Goal: Task Accomplishment & Management: Manage account settings

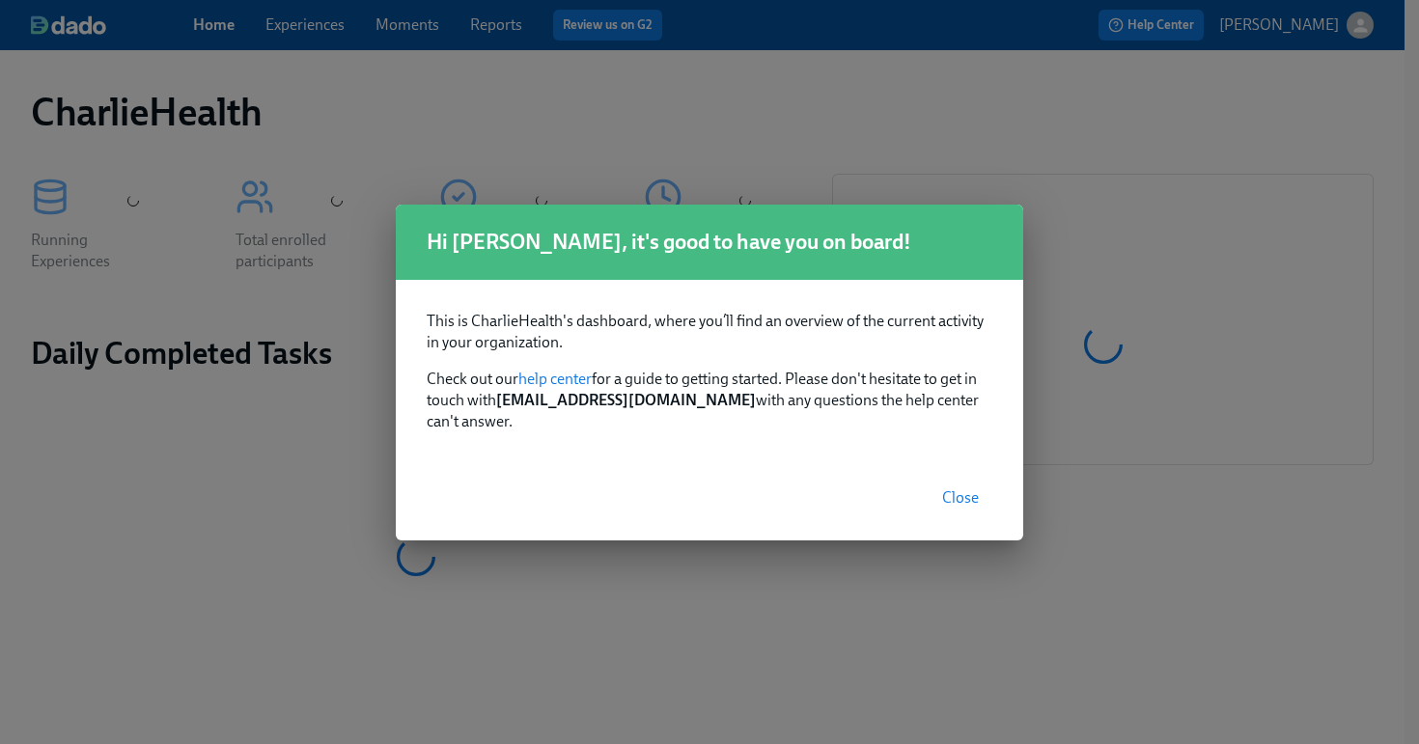
click at [939, 482] on button "Close" at bounding box center [960, 498] width 64 height 39
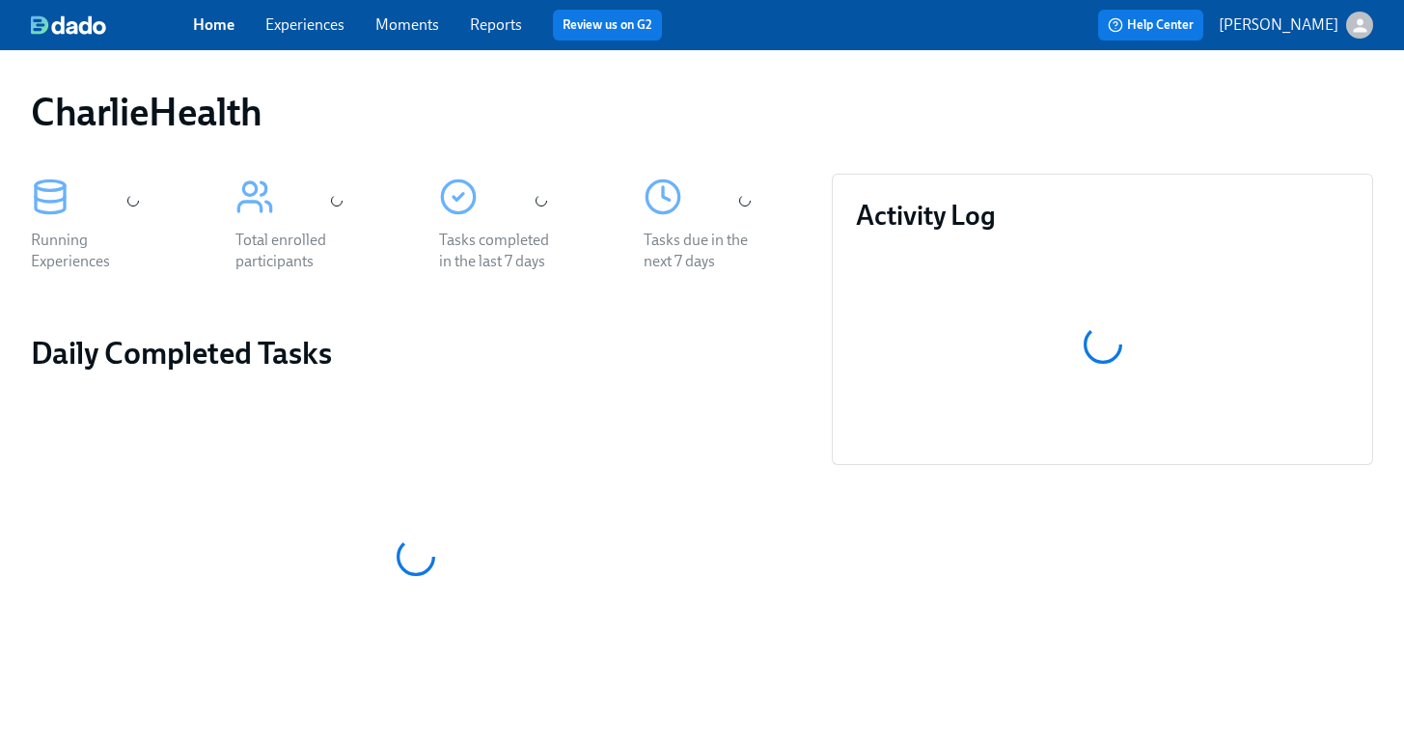
click at [314, 39] on div "Home Experiences Moments Reports Review us on G2" at bounding box center [488, 25] width 591 height 31
click at [308, 32] on link "Experiences" at bounding box center [304, 24] width 79 height 18
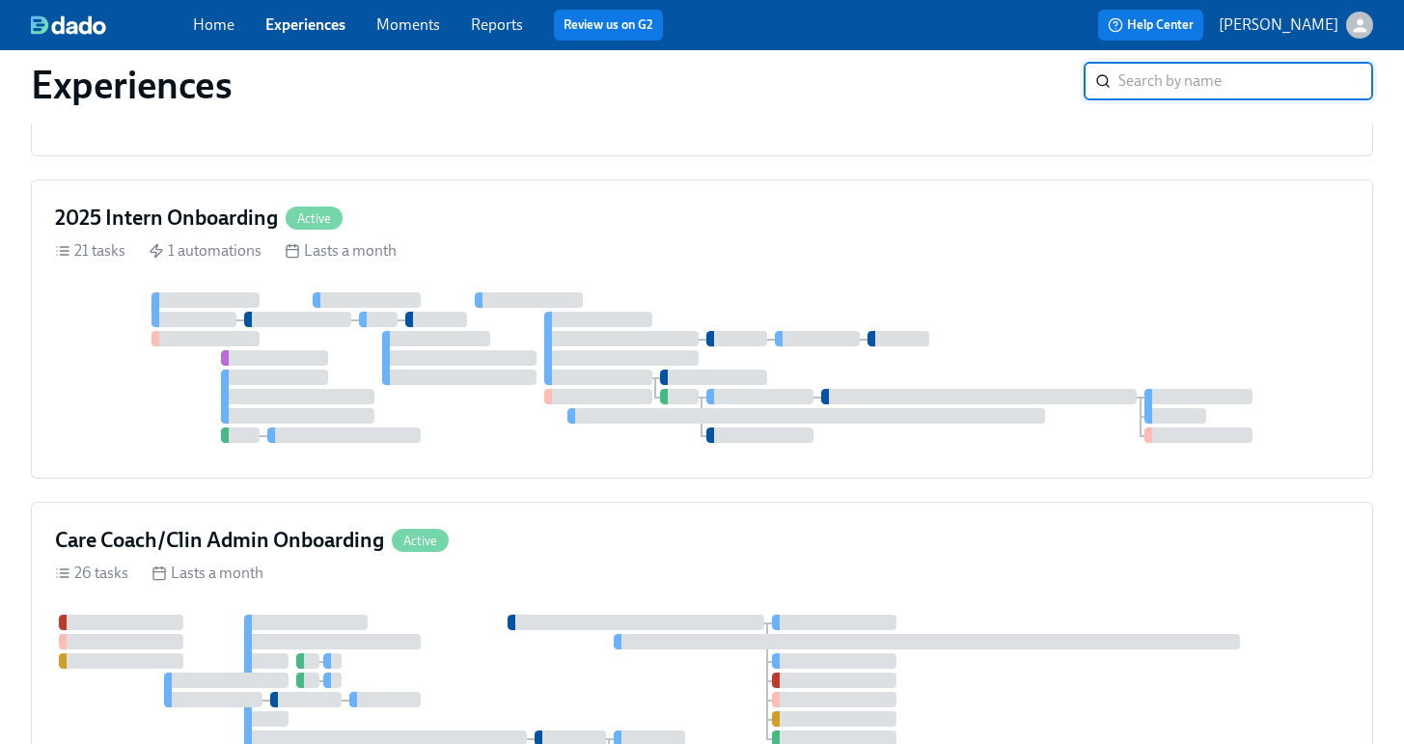
scroll to position [2624, 0]
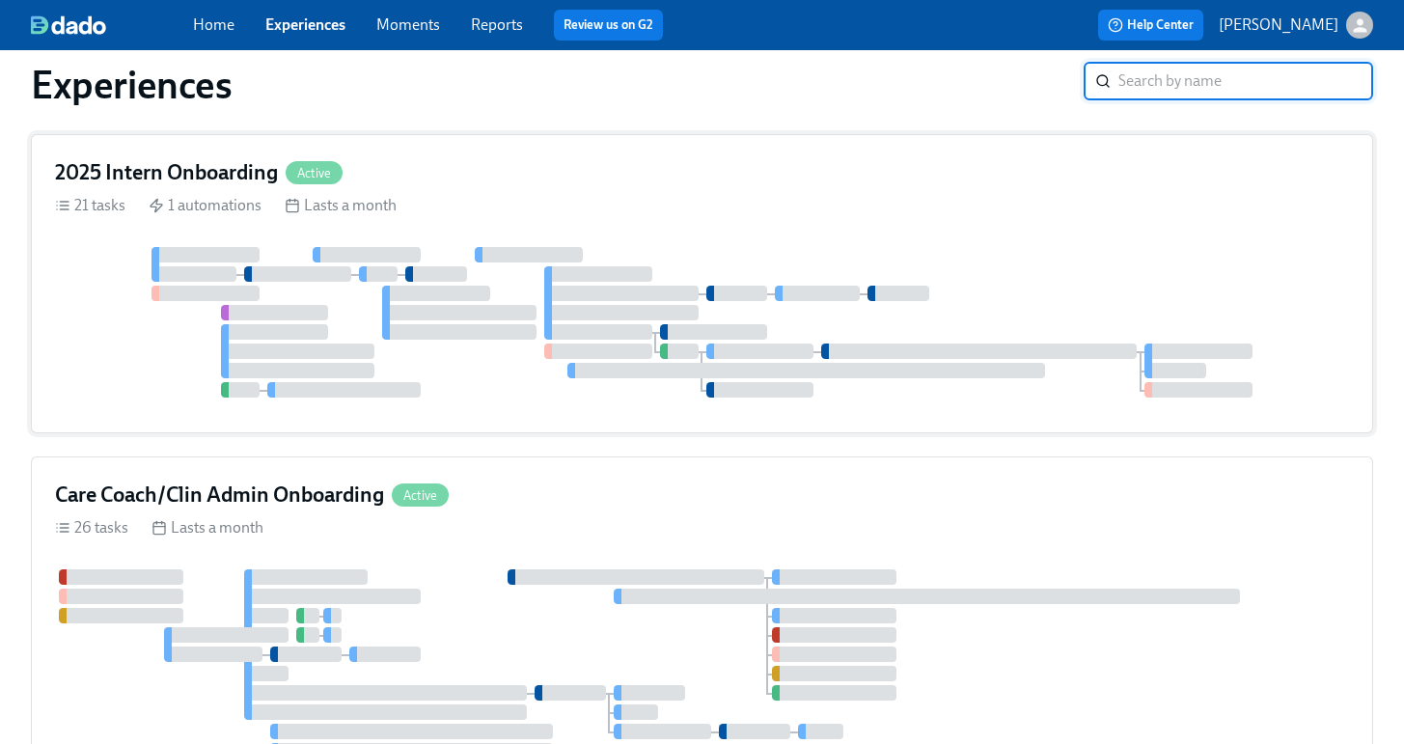
click at [1027, 334] on div "2025 Intern Onboarding Active 21 tasks 1 automations Lasts a month" at bounding box center [702, 283] width 1342 height 299
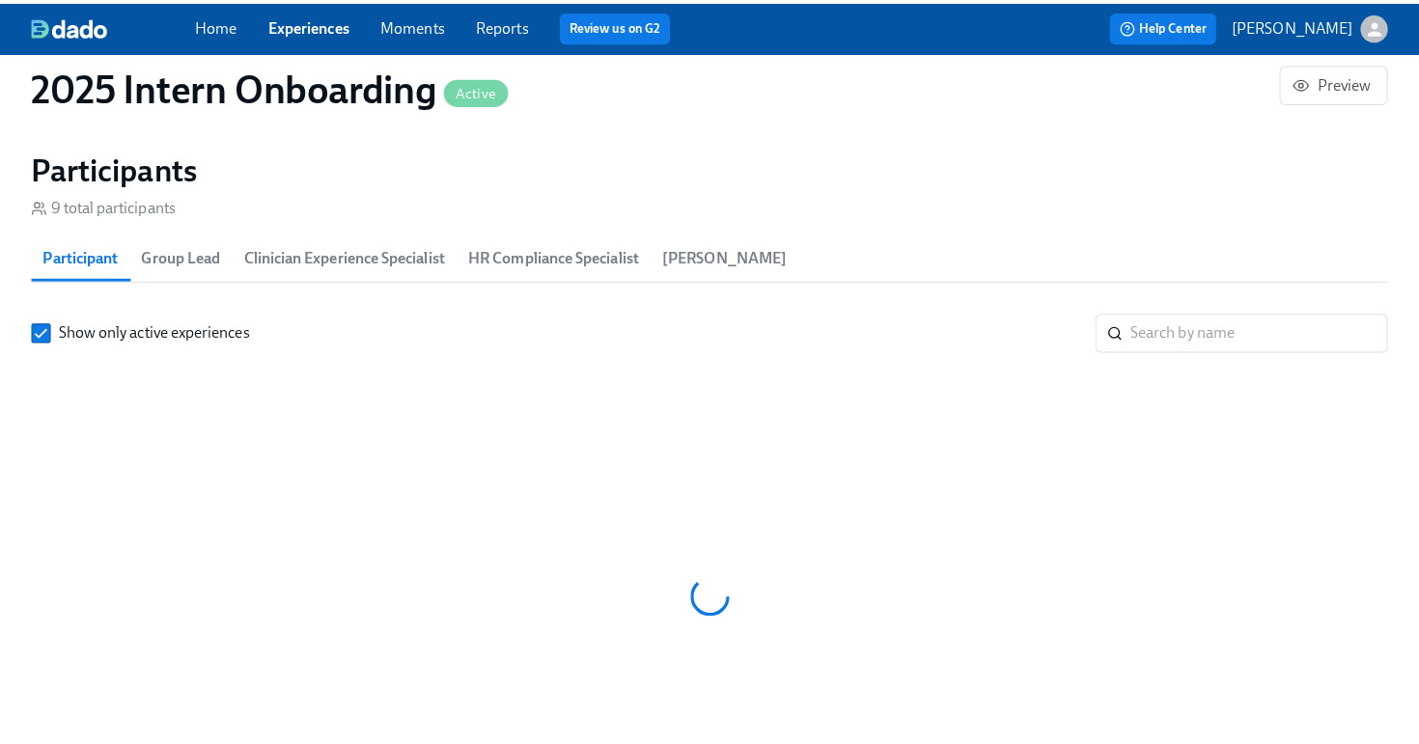
scroll to position [0, 4872]
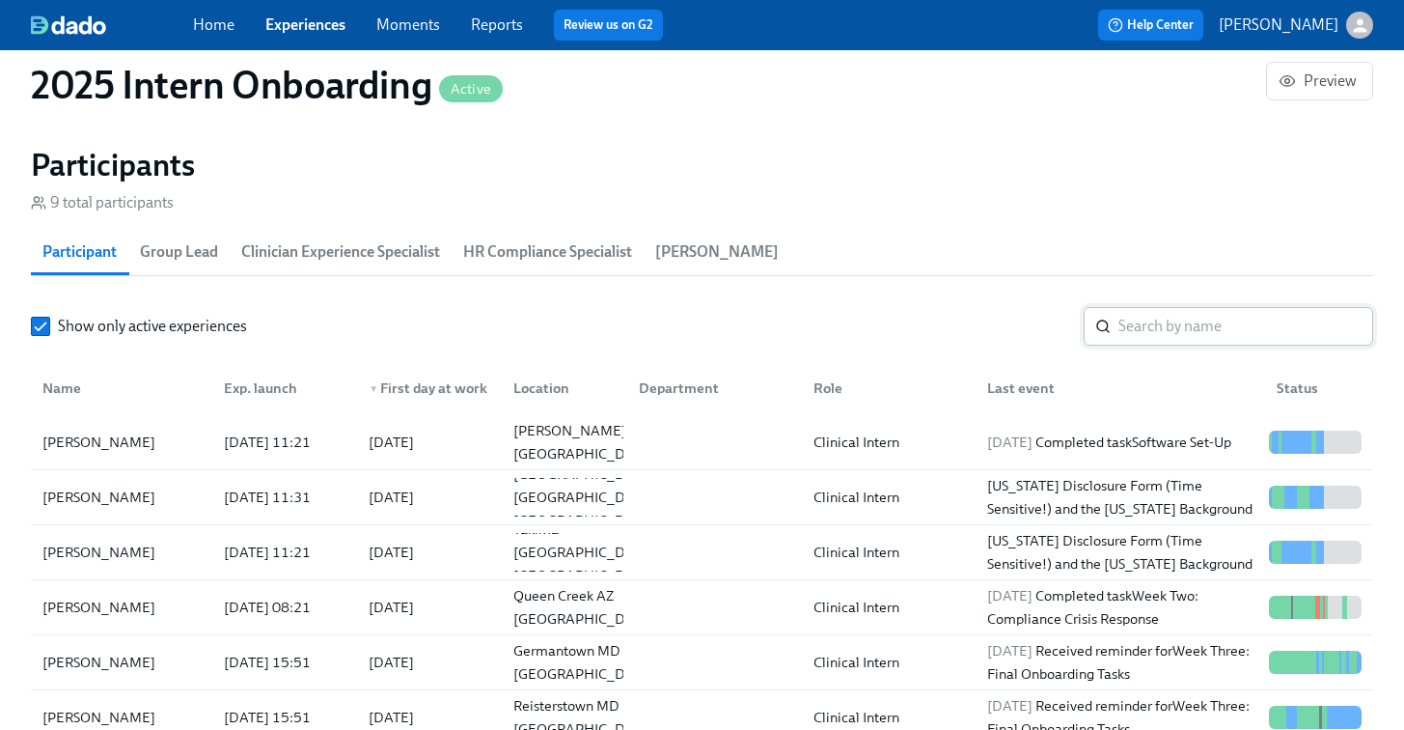
click at [1143, 316] on input "search" at bounding box center [1246, 326] width 255 height 39
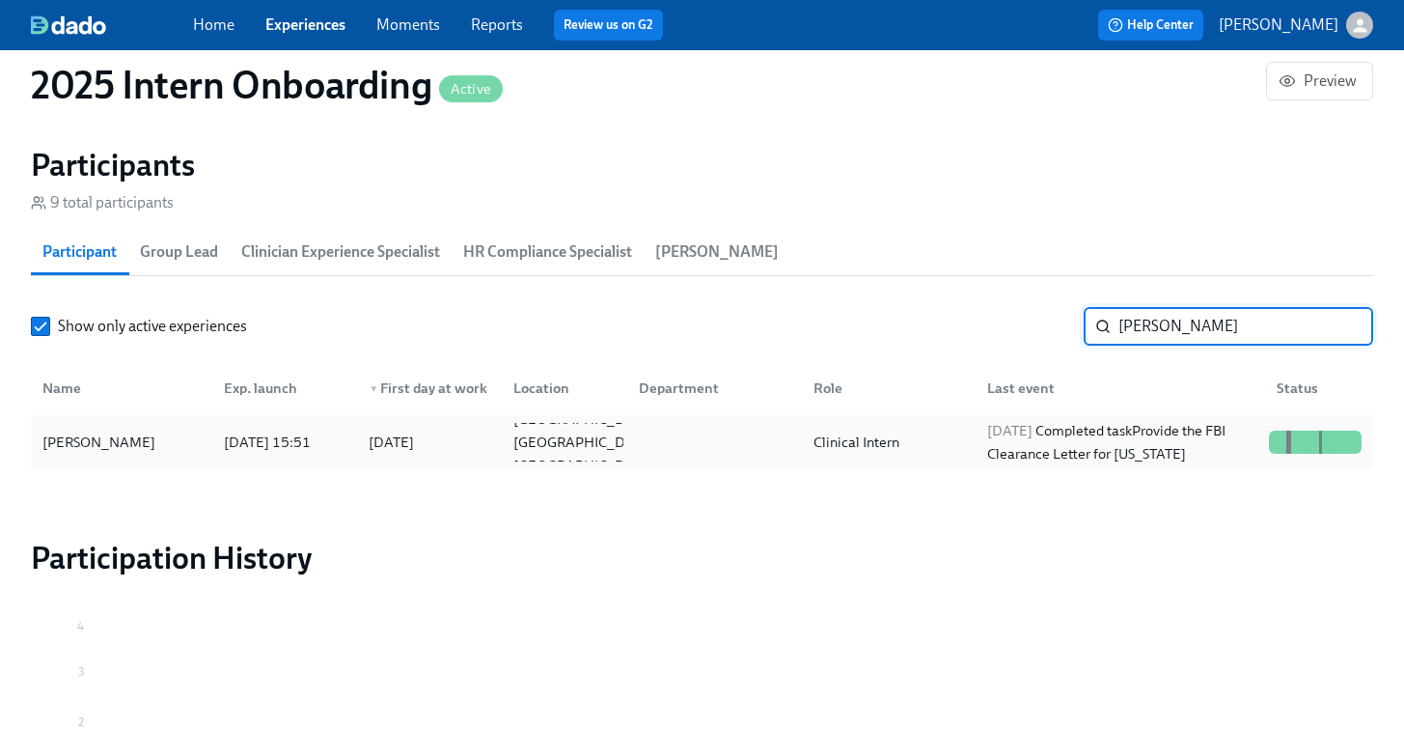
type input "leigh"
click at [117, 456] on div "Leigh Slater" at bounding box center [122, 442] width 174 height 39
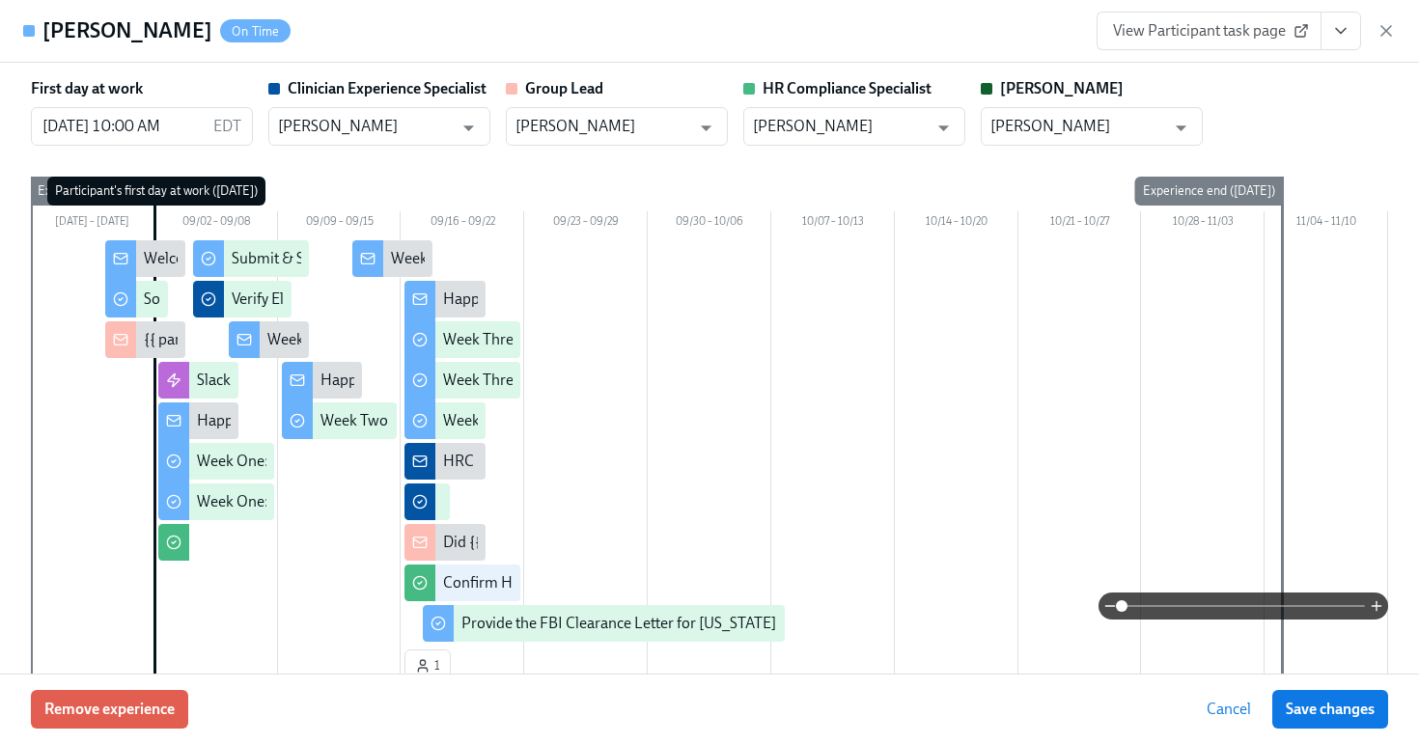
click at [1253, 32] on span "View Participant task page" at bounding box center [1209, 30] width 192 height 19
click at [1334, 27] on icon "View task page" at bounding box center [1340, 30] width 19 height 19
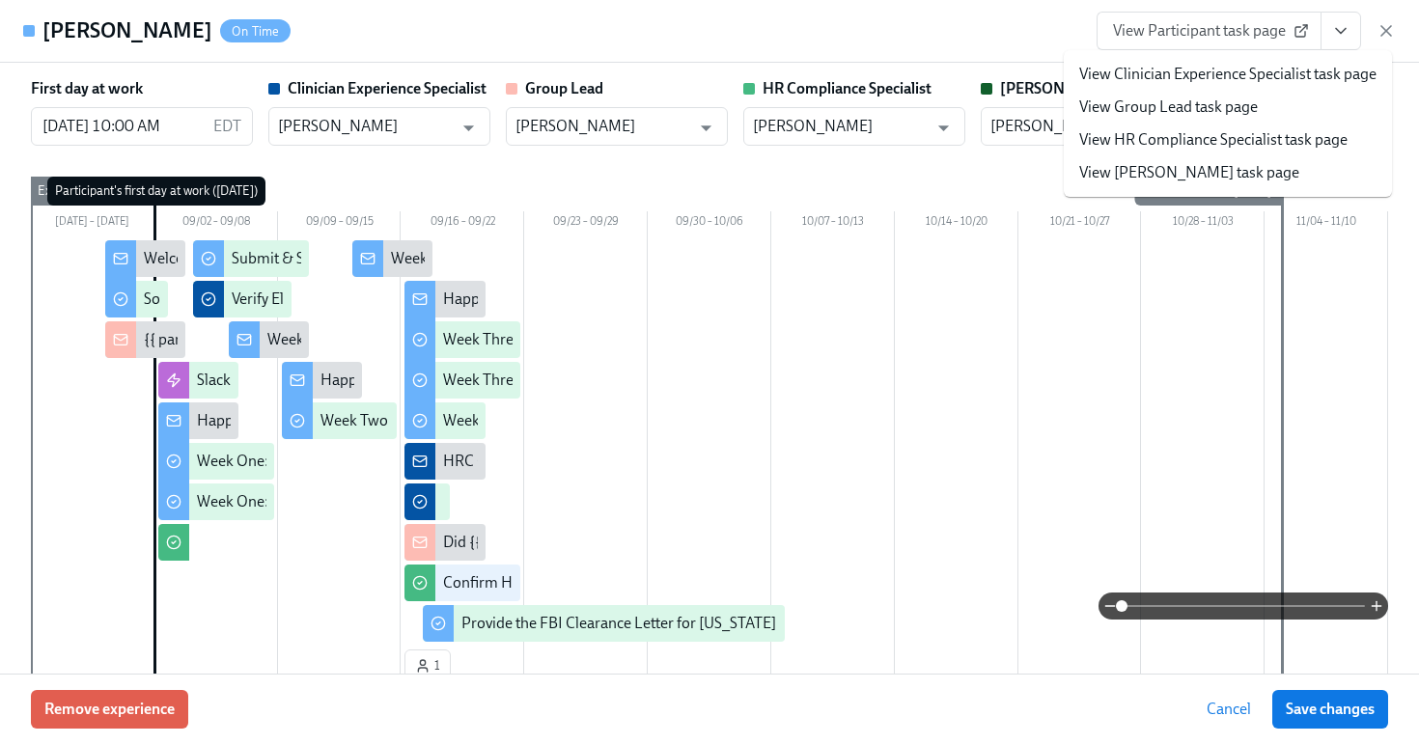
click at [1190, 143] on link "View HR Compliance Specialist task page" at bounding box center [1213, 139] width 268 height 21
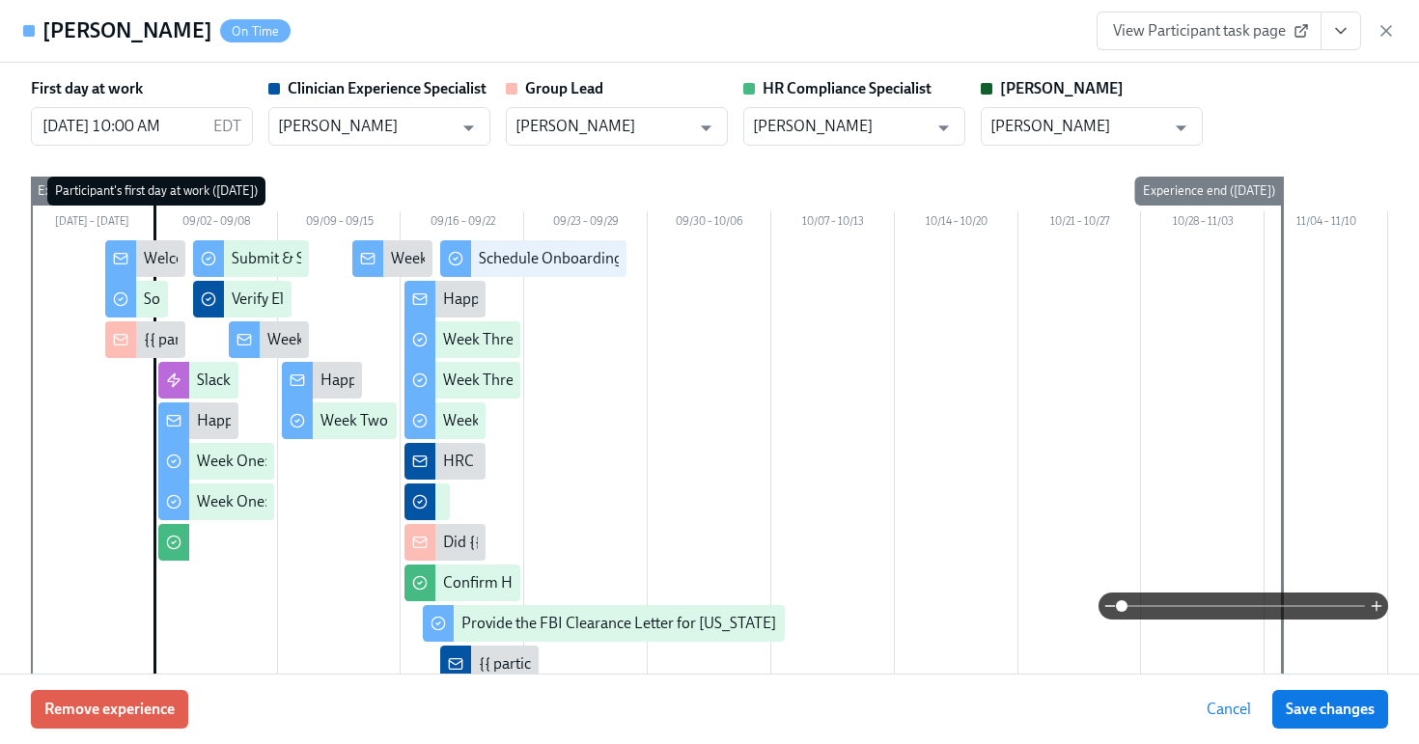
scroll to position [0, 5656]
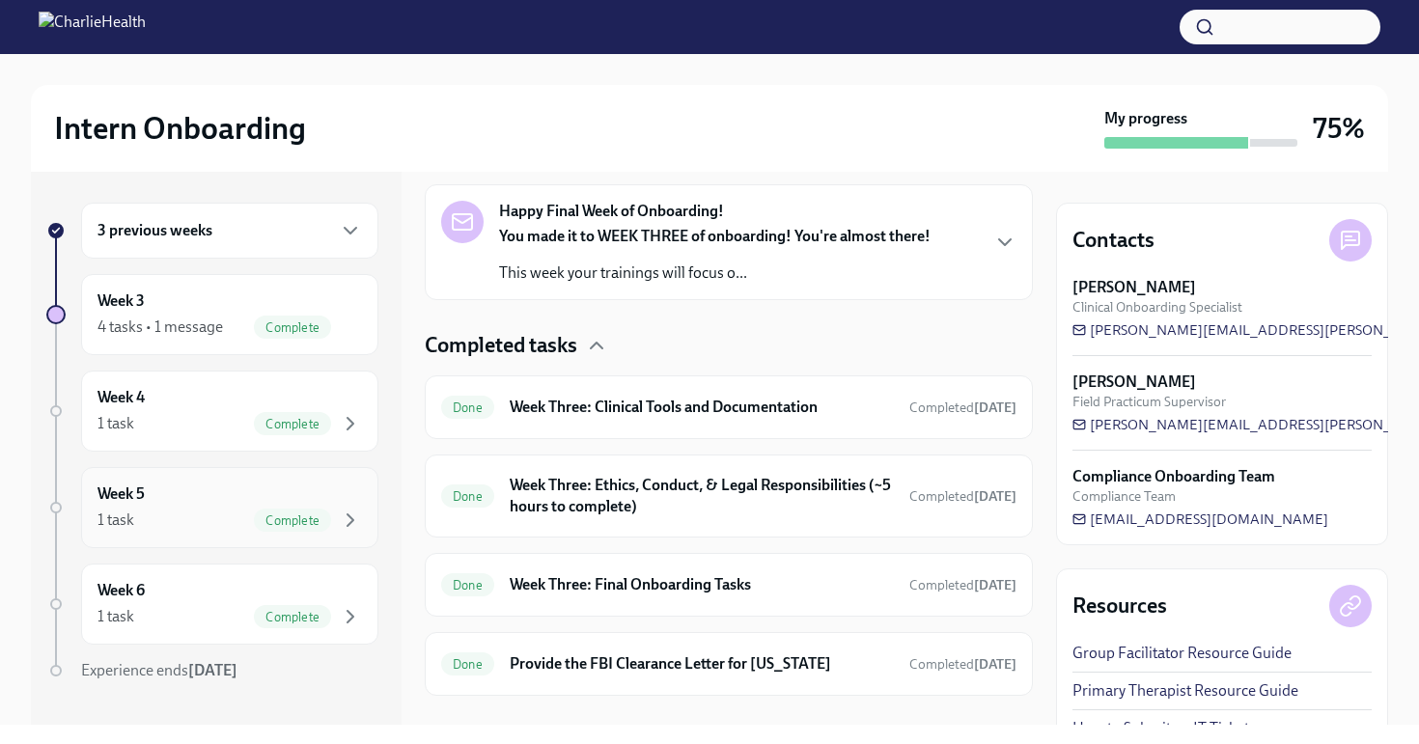
scroll to position [34, 0]
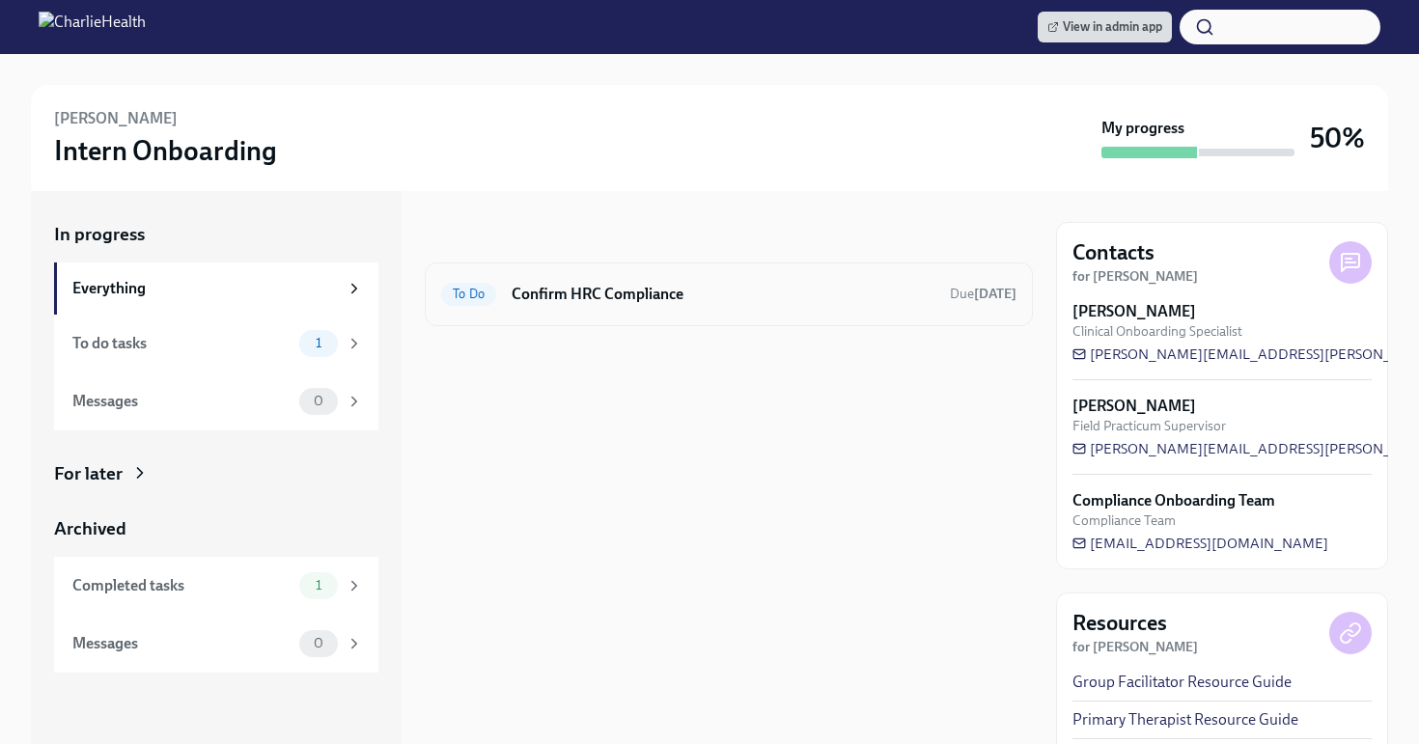
click at [782, 296] on h6 "Confirm HRC Compliance" at bounding box center [723, 294] width 423 height 21
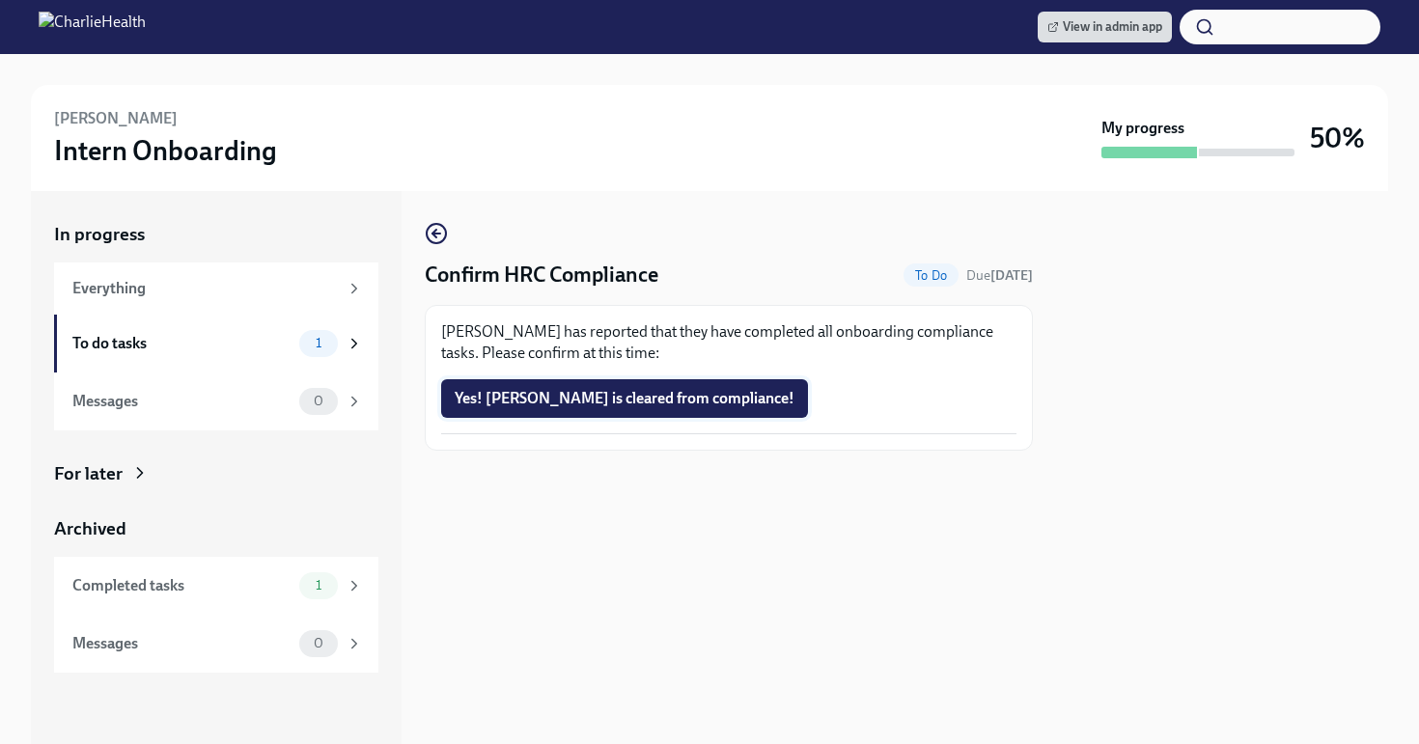
click at [673, 400] on span "Yes! Leigh is cleared from compliance!" at bounding box center [625, 398] width 340 height 19
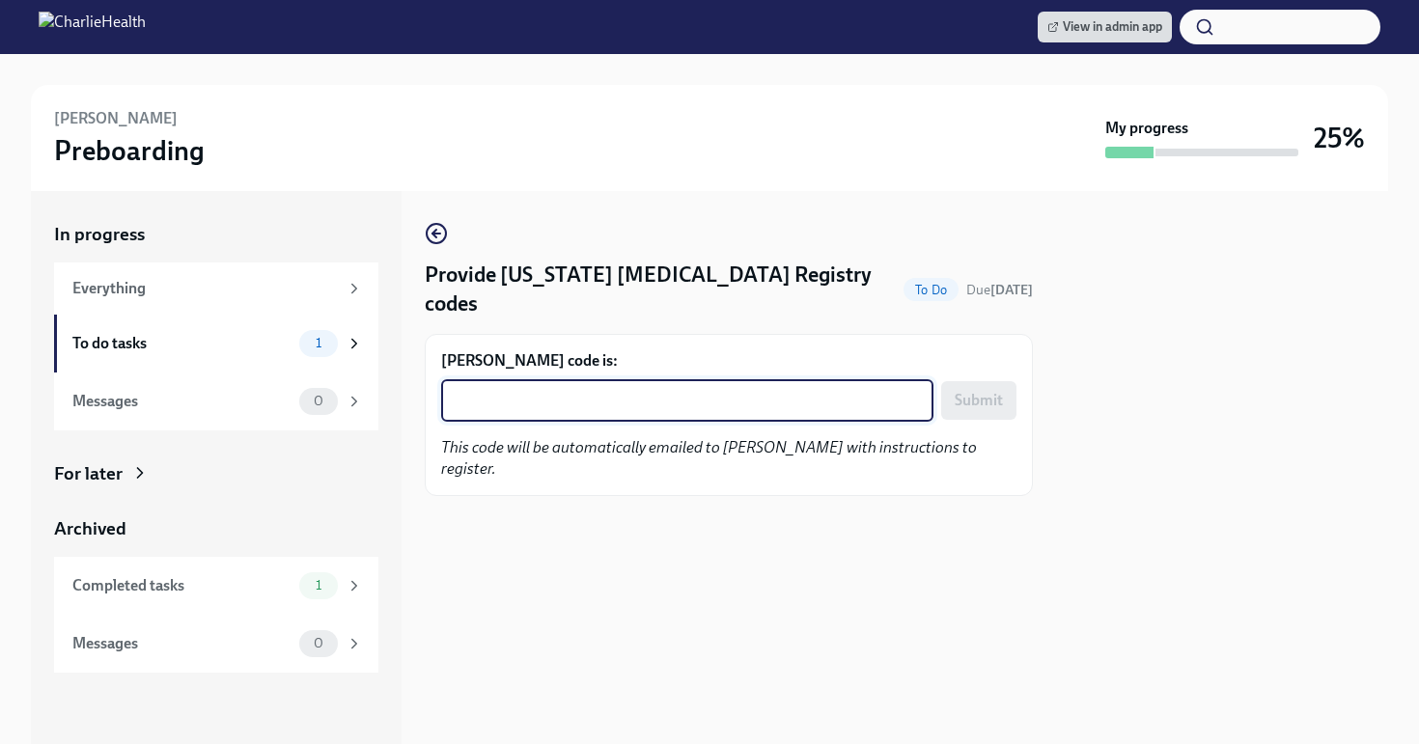
click at [610, 389] on textarea "Sally Reyes's code is:" at bounding box center [687, 400] width 469 height 23
paste textarea "WA0MX3ON8KV1"
type textarea "WA0MX3ON8KV1"
click at [970, 386] on button "Submit" at bounding box center [978, 400] width 75 height 39
click at [542, 389] on textarea "Nicole Young's code is:" at bounding box center [687, 400] width 469 height 23
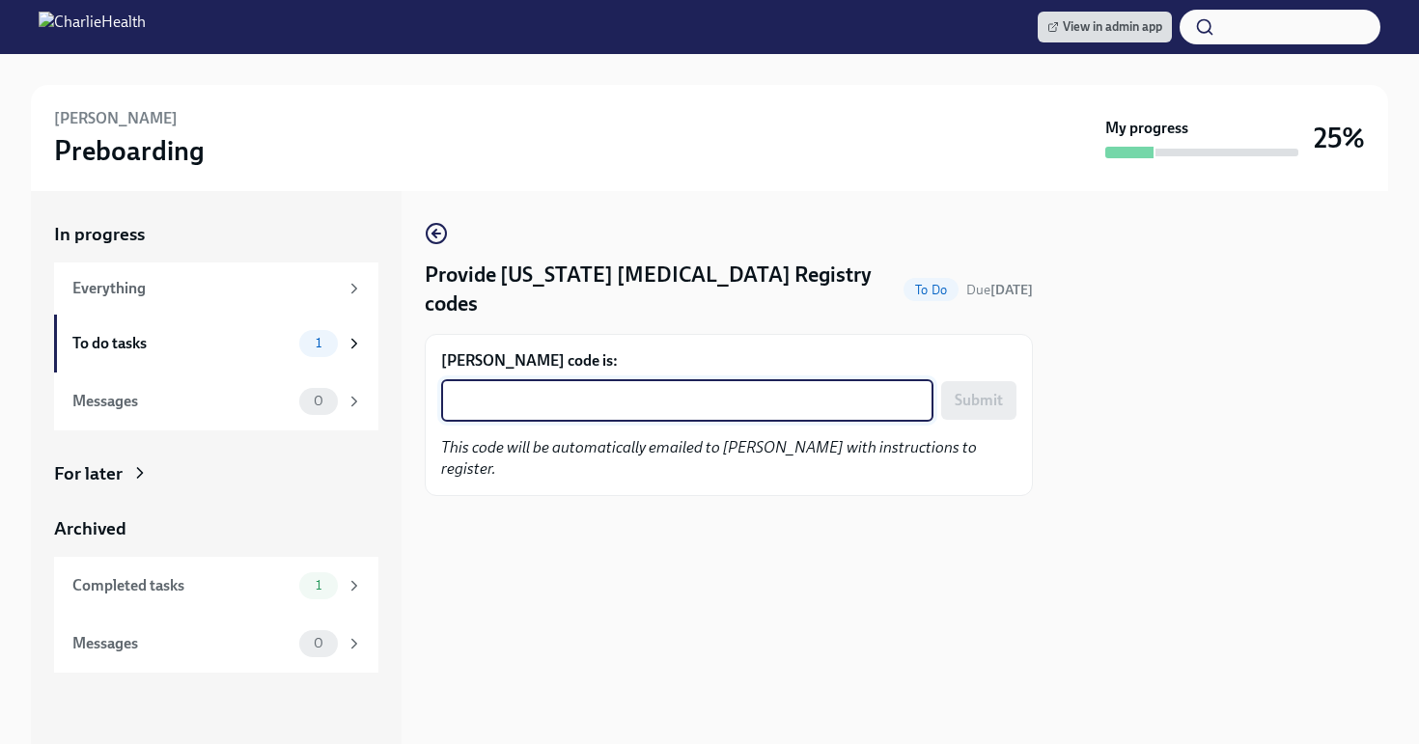
paste textarea "YMJVVCVG9EWB"
type textarea "YMJVVCVG9EWB"
click at [979, 391] on span "Submit" at bounding box center [978, 400] width 48 height 19
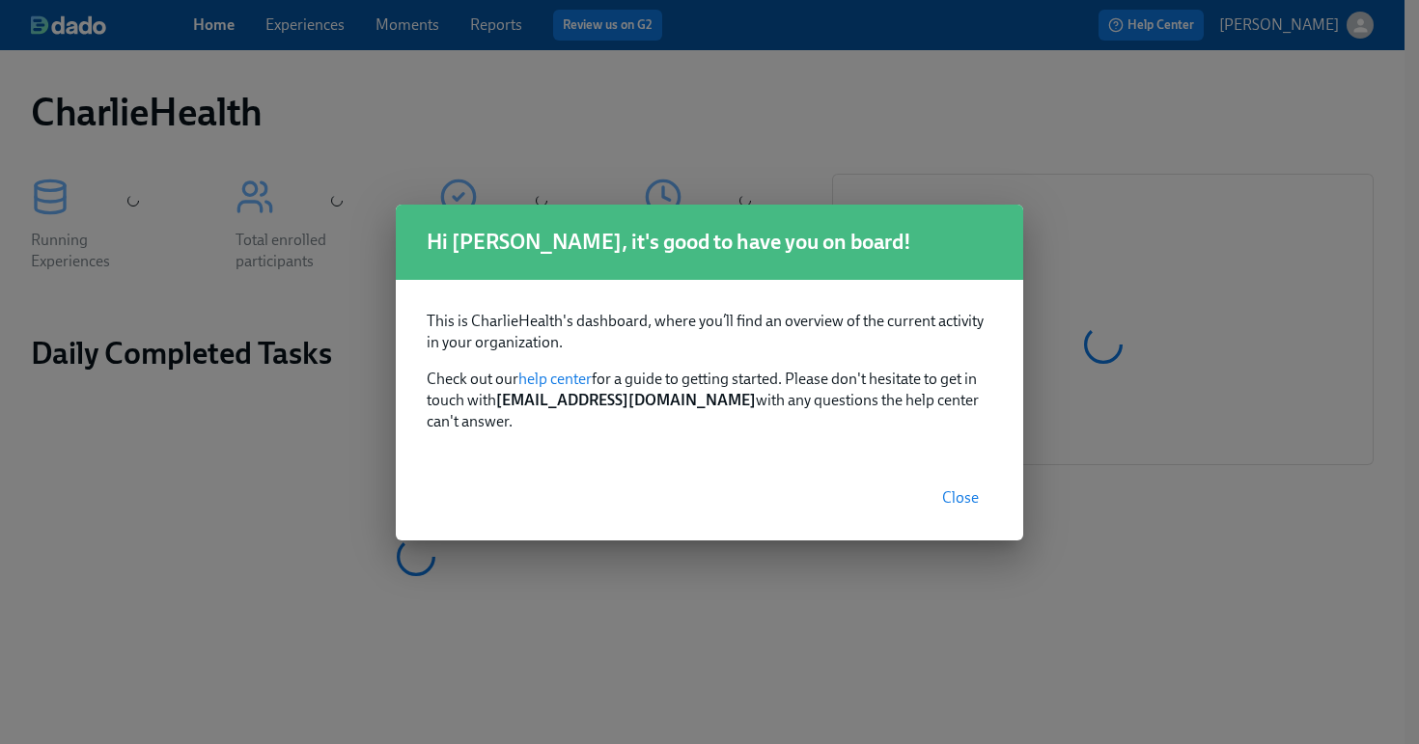
click at [952, 488] on span "Close" at bounding box center [960, 497] width 37 height 19
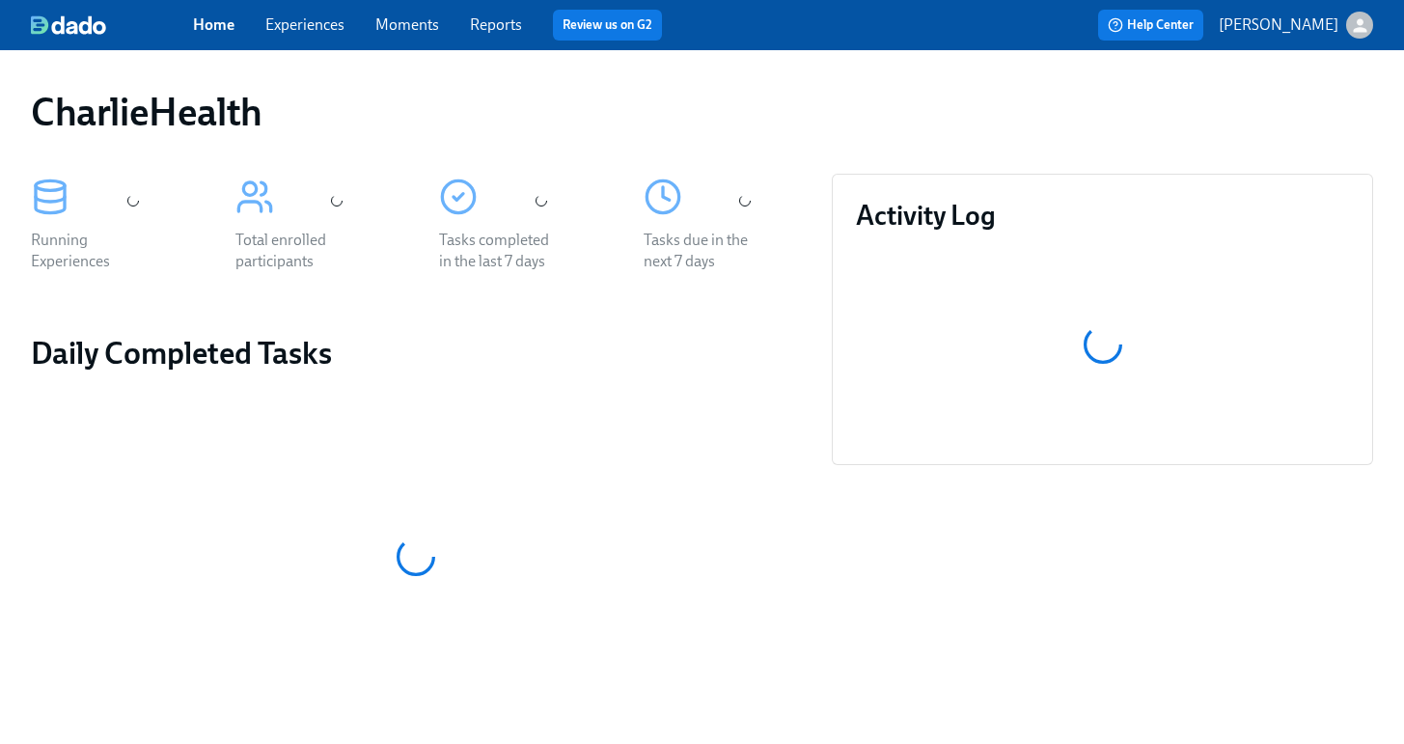
click at [326, 26] on link "Experiences" at bounding box center [304, 24] width 79 height 18
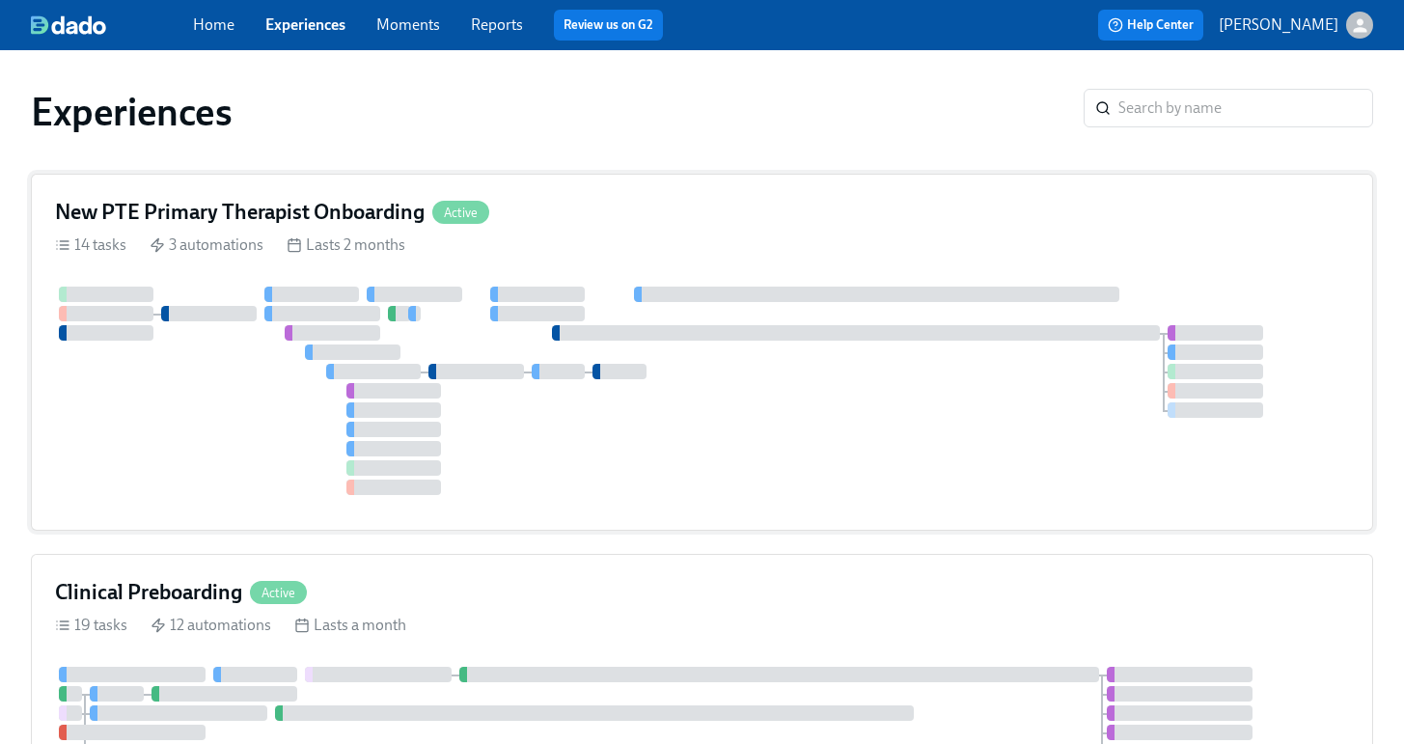
click at [523, 446] on div at bounding box center [702, 391] width 1294 height 208
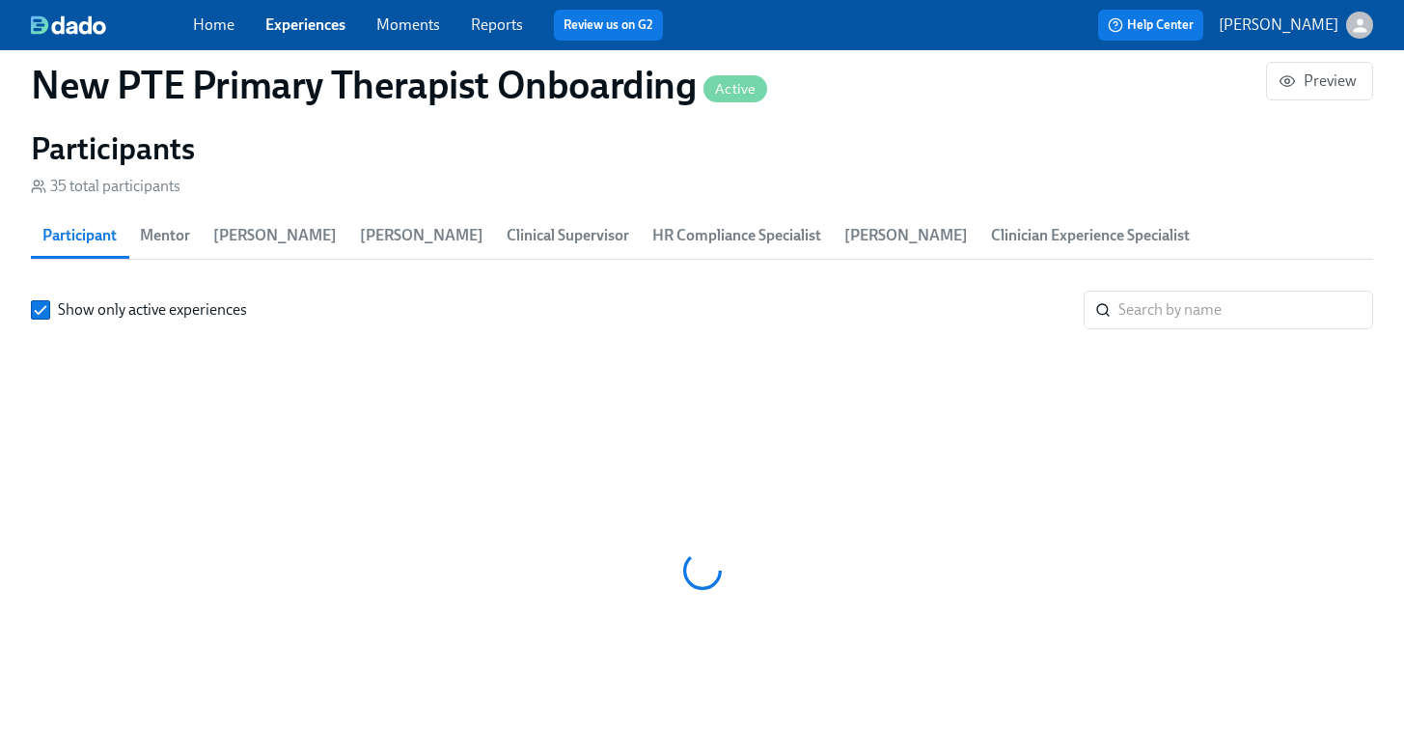
scroll to position [1879, 0]
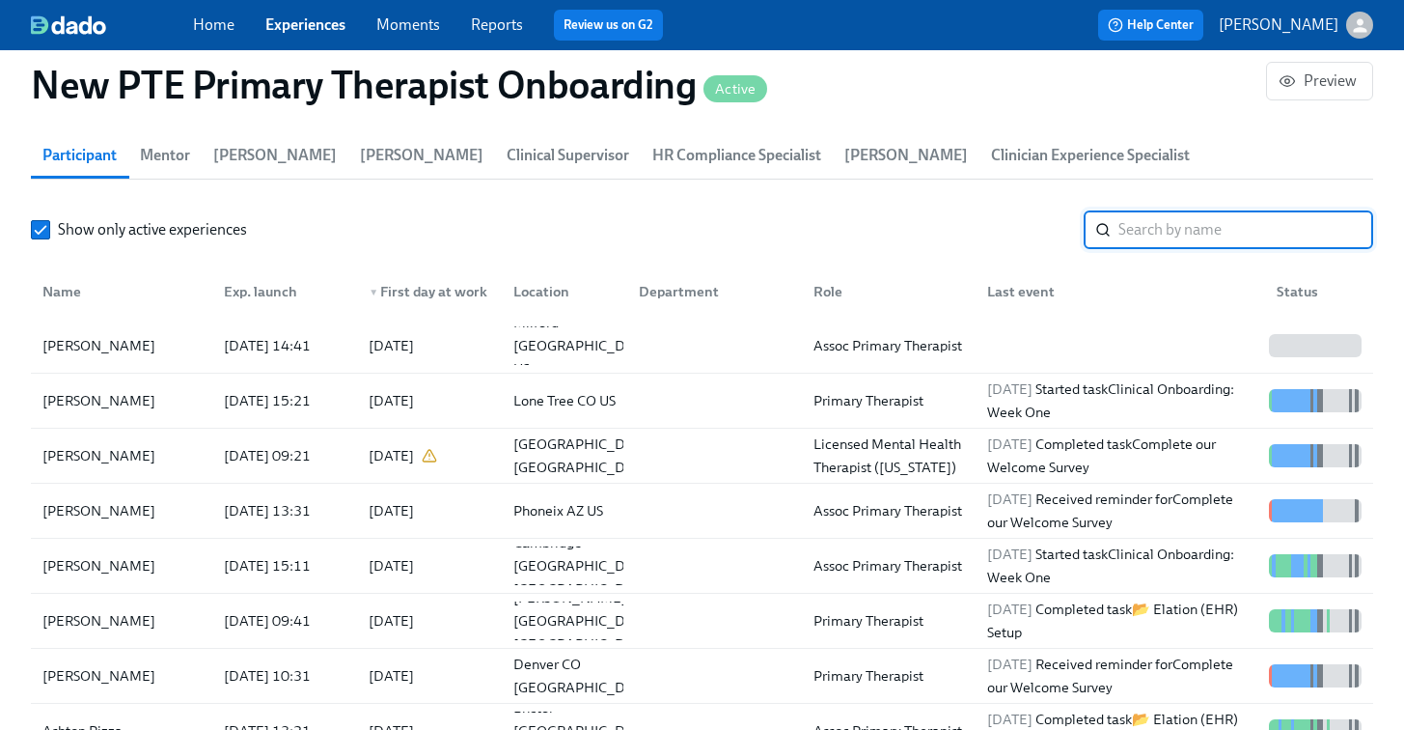
click at [1154, 210] on input "search" at bounding box center [1246, 229] width 255 height 39
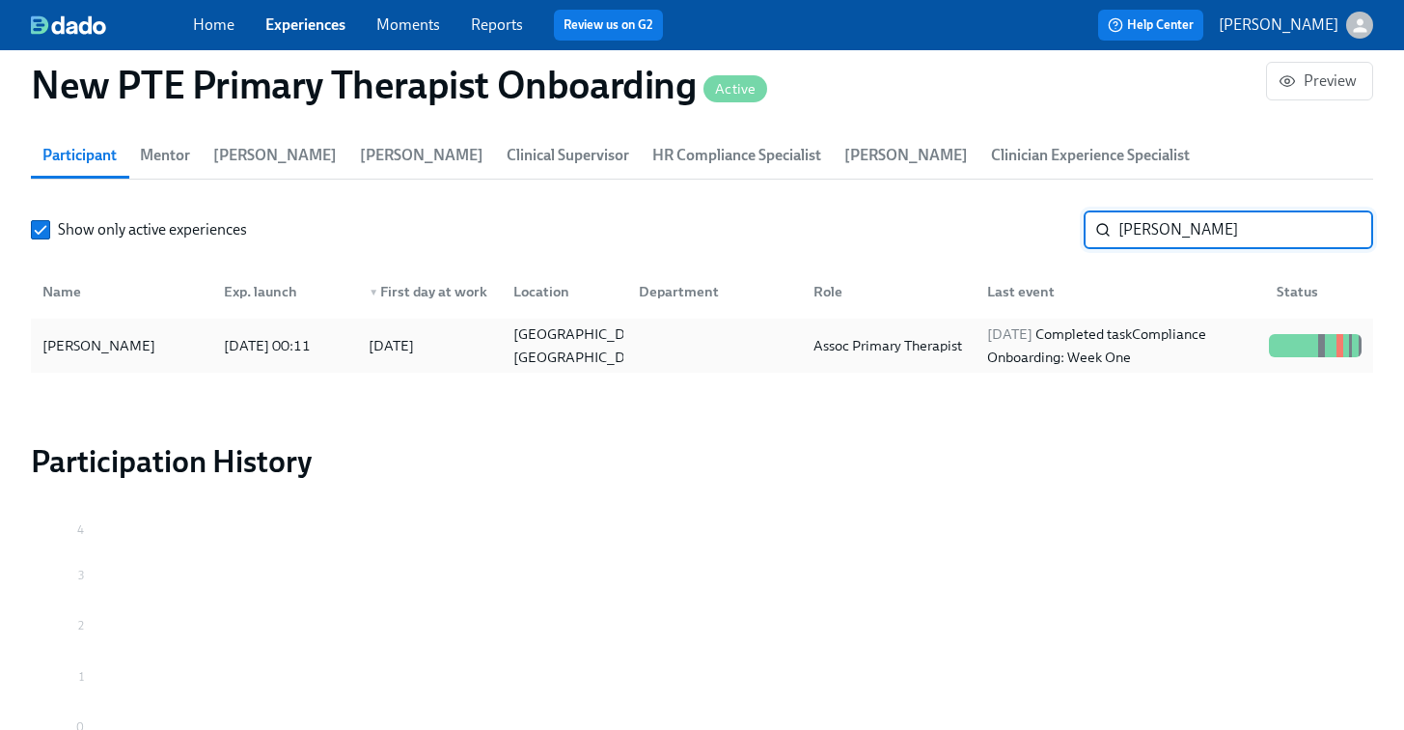
type input "michael r"
click at [141, 334] on div "[PERSON_NAME]" at bounding box center [99, 345] width 128 height 23
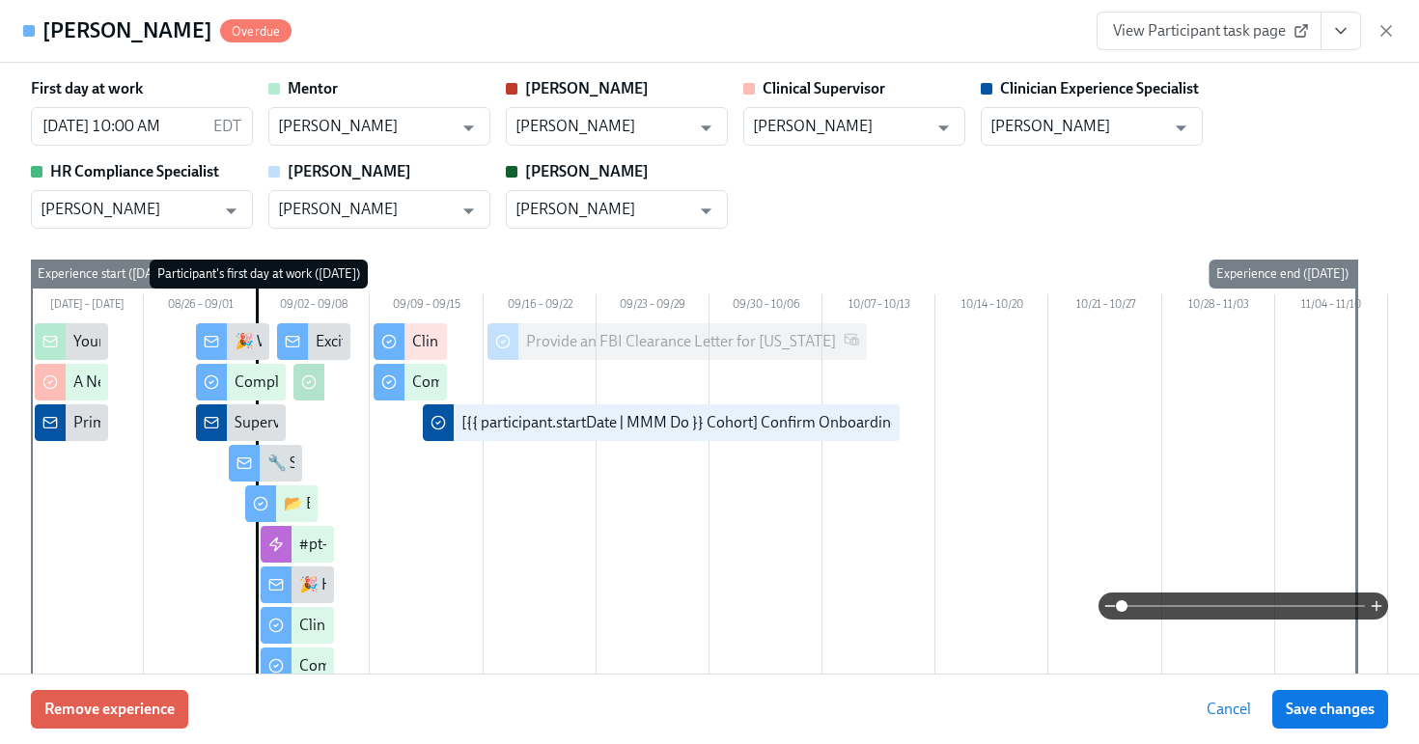
click at [1339, 28] on icon "View task page" at bounding box center [1340, 30] width 19 height 19
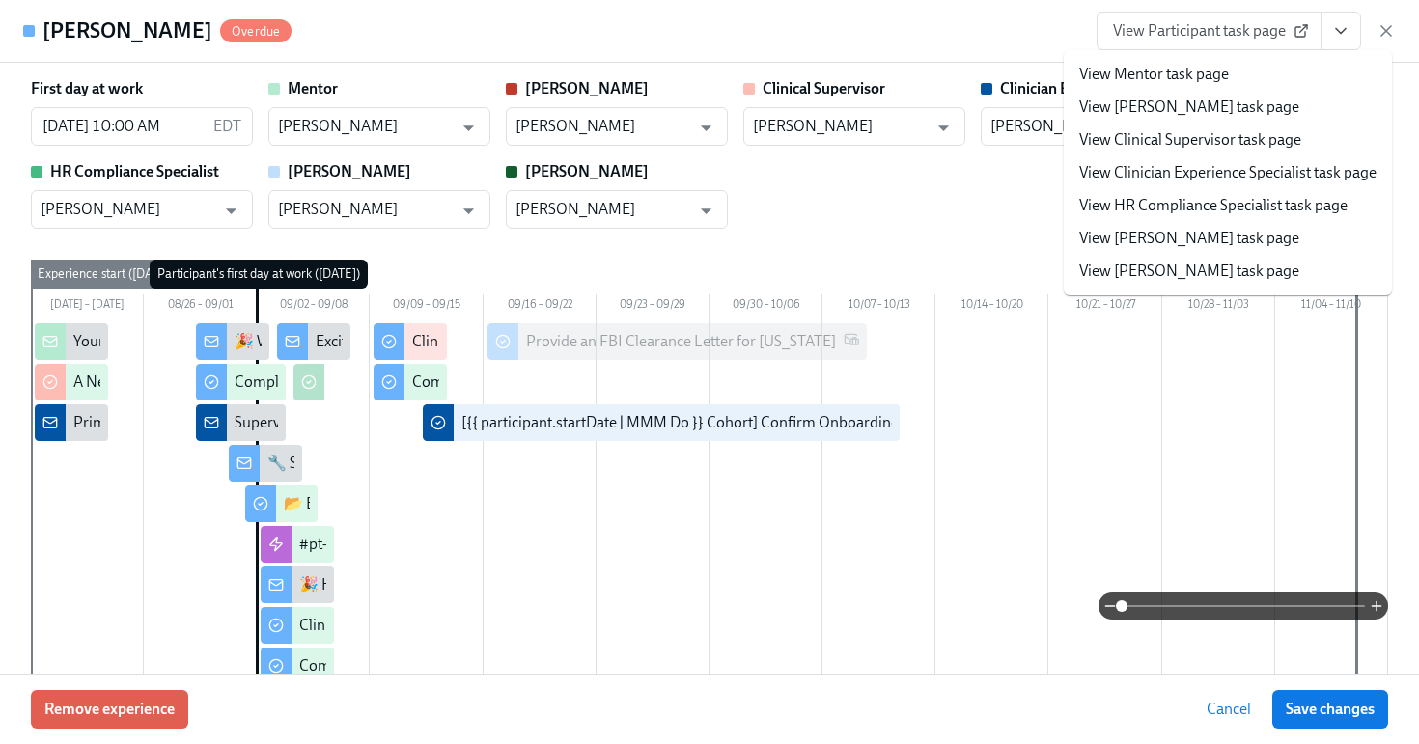
click at [1231, 199] on link "View HR Compliance Specialist task page" at bounding box center [1213, 205] width 268 height 21
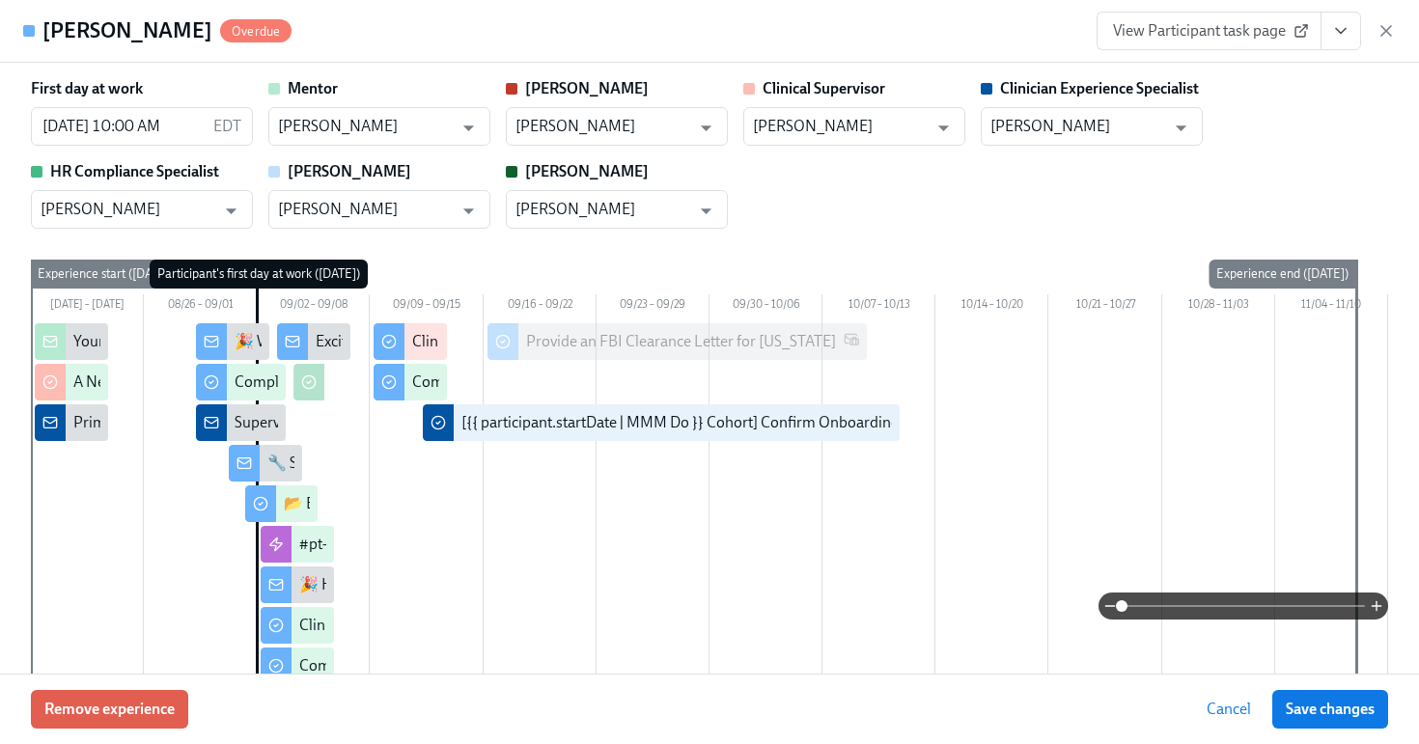
click at [1191, 23] on span "View Participant task page" at bounding box center [1209, 30] width 192 height 19
click at [1339, 37] on icon "View task page" at bounding box center [1340, 30] width 19 height 19
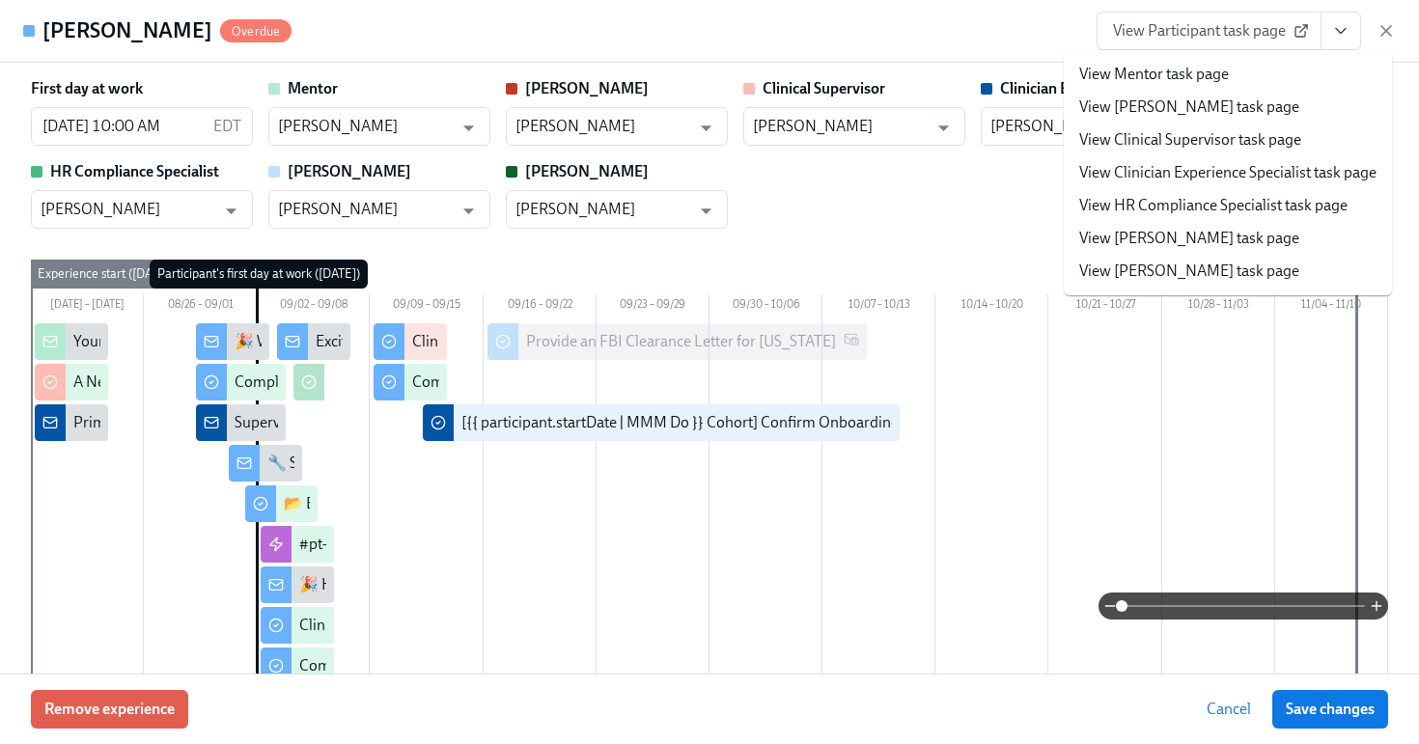
click at [1212, 199] on link "View HR Compliance Specialist task page" at bounding box center [1213, 205] width 268 height 21
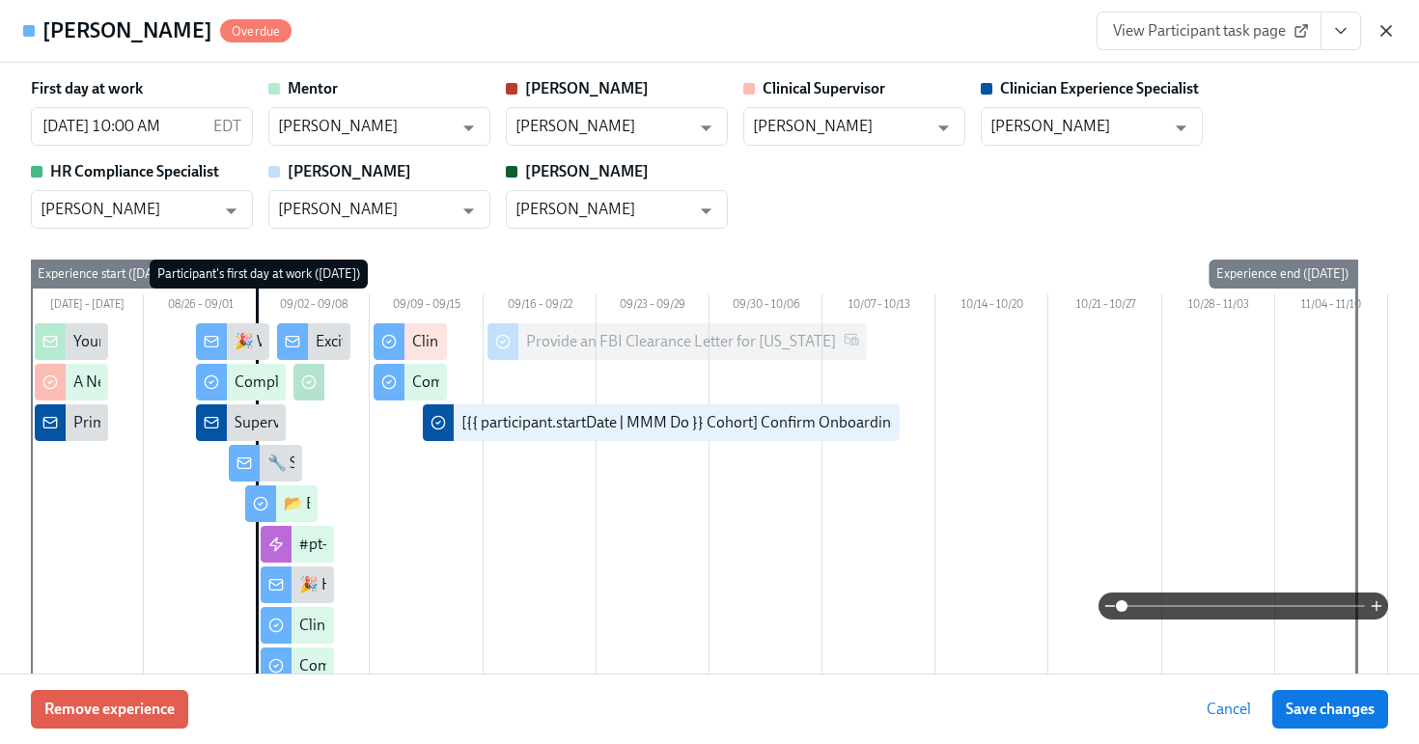
click at [1389, 30] on icon "button" at bounding box center [1385, 30] width 19 height 19
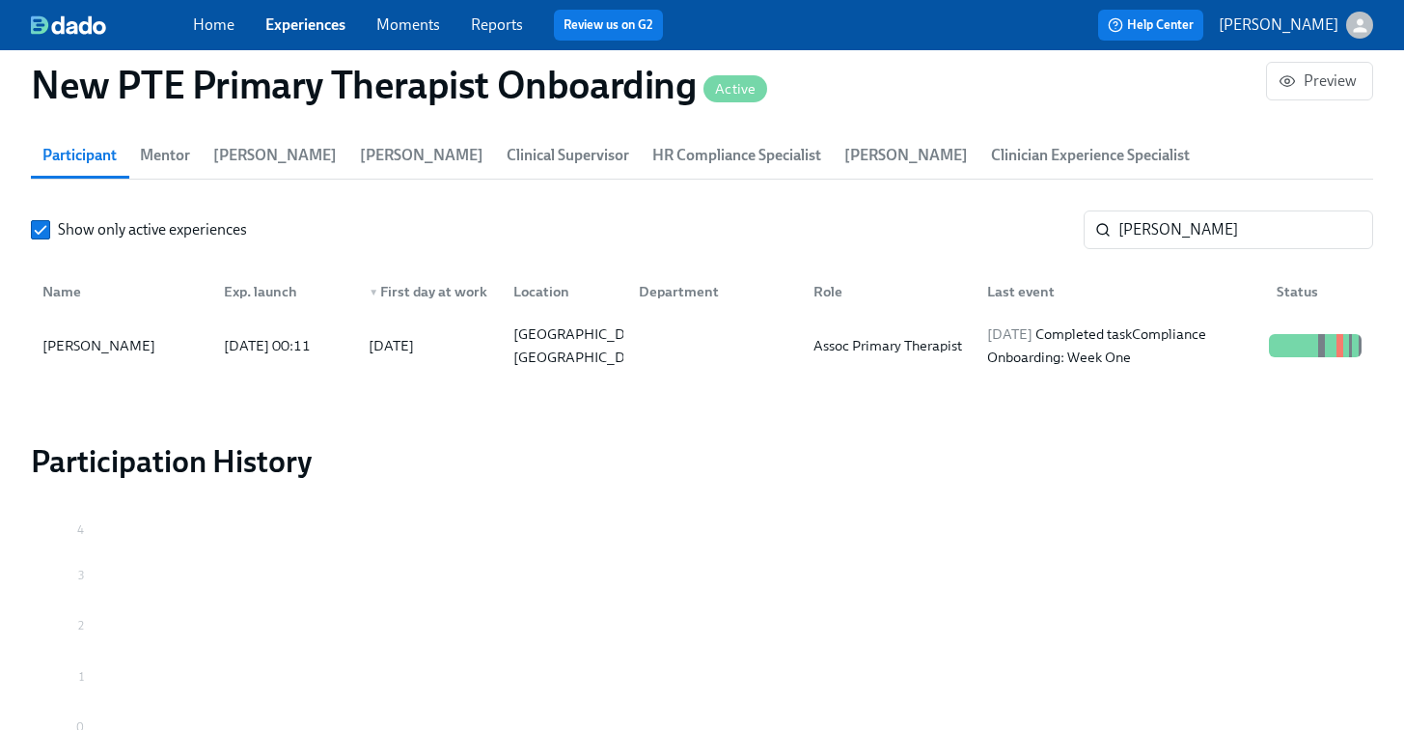
click at [322, 31] on link "Experiences" at bounding box center [305, 24] width 80 height 18
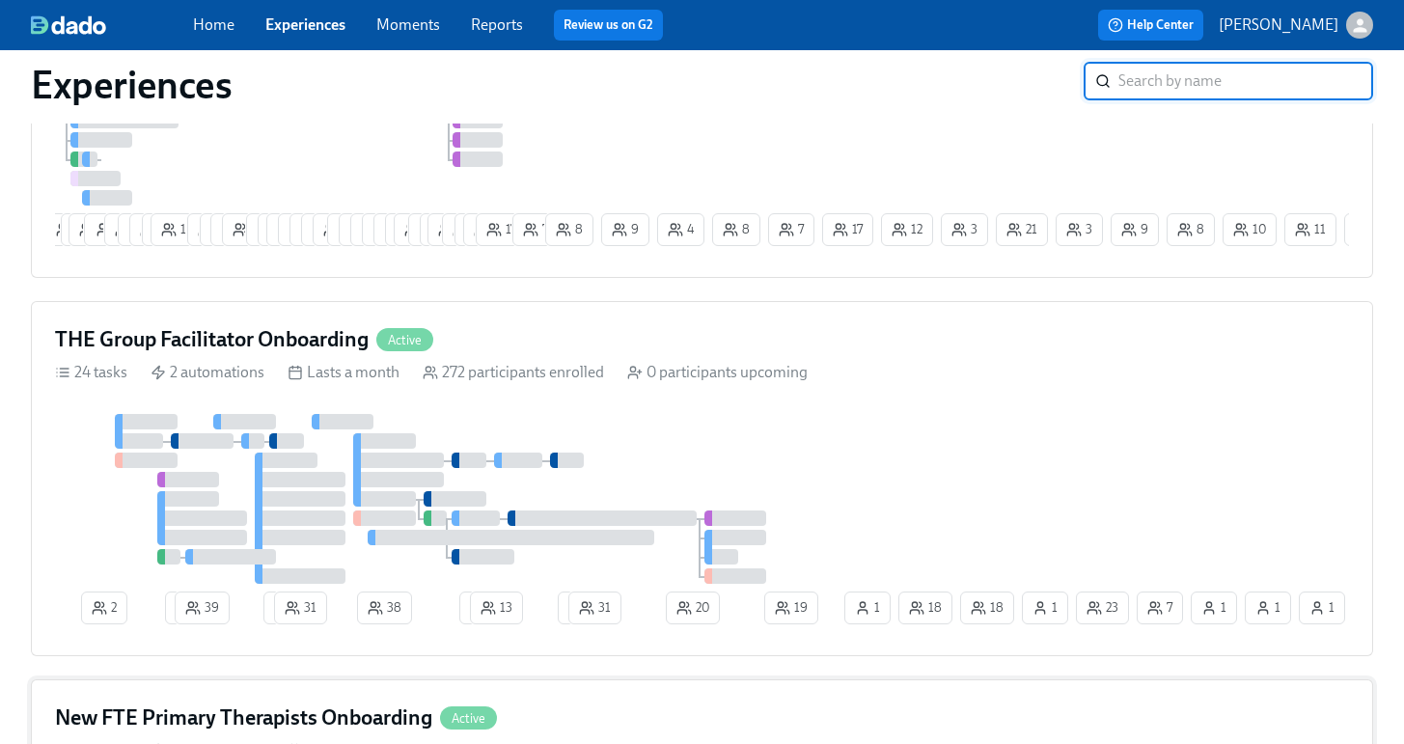
scroll to position [750, 0]
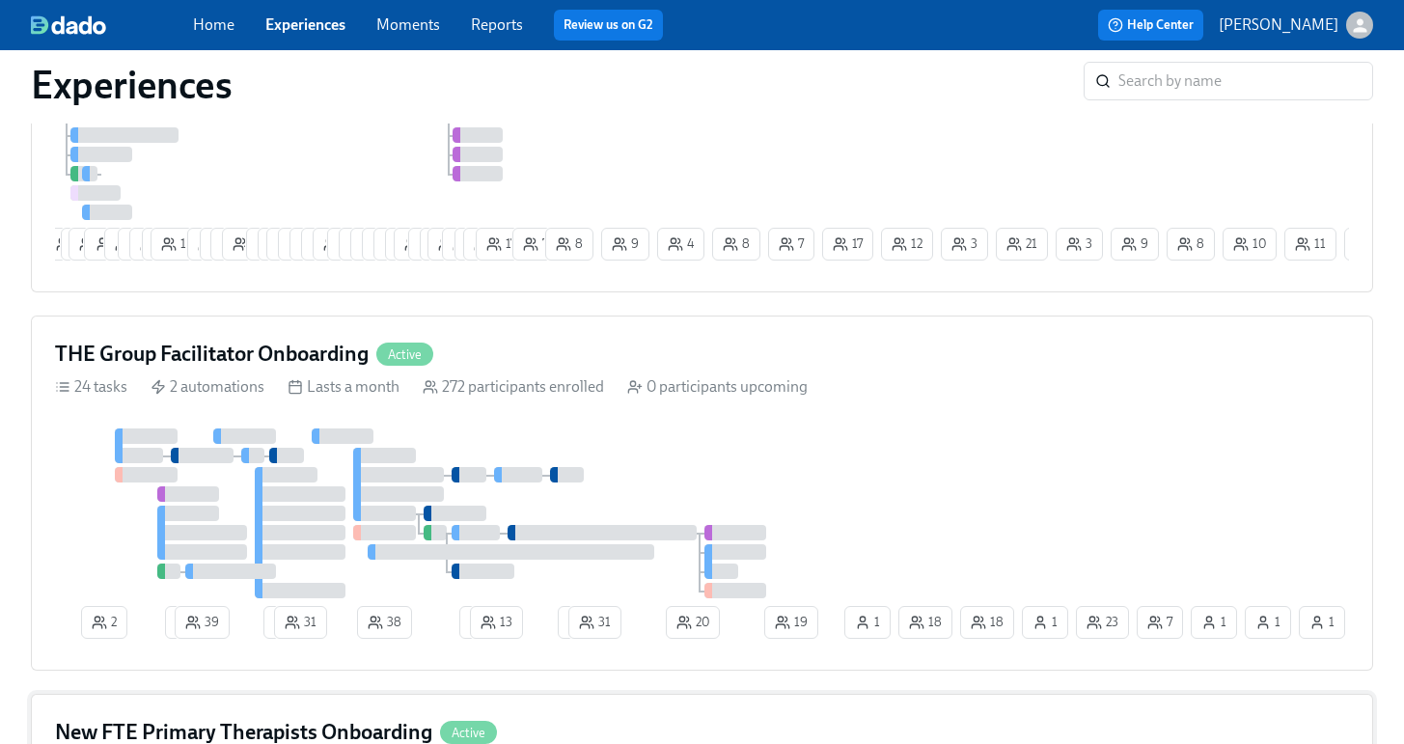
click at [832, 412] on div "THE Group Facilitator Onboarding Active 24 tasks 2 automations Lasts a month 27…" at bounding box center [702, 493] width 1342 height 355
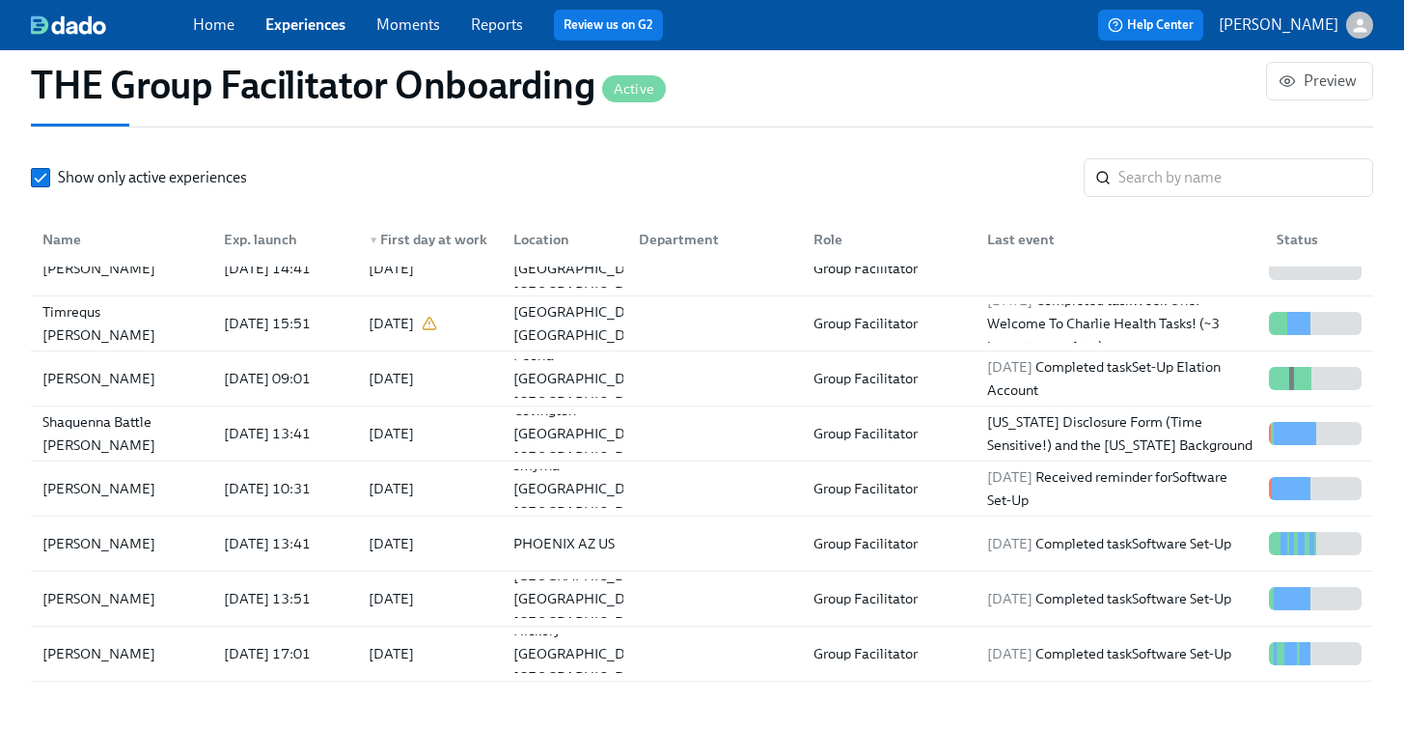
scroll to position [1, 0]
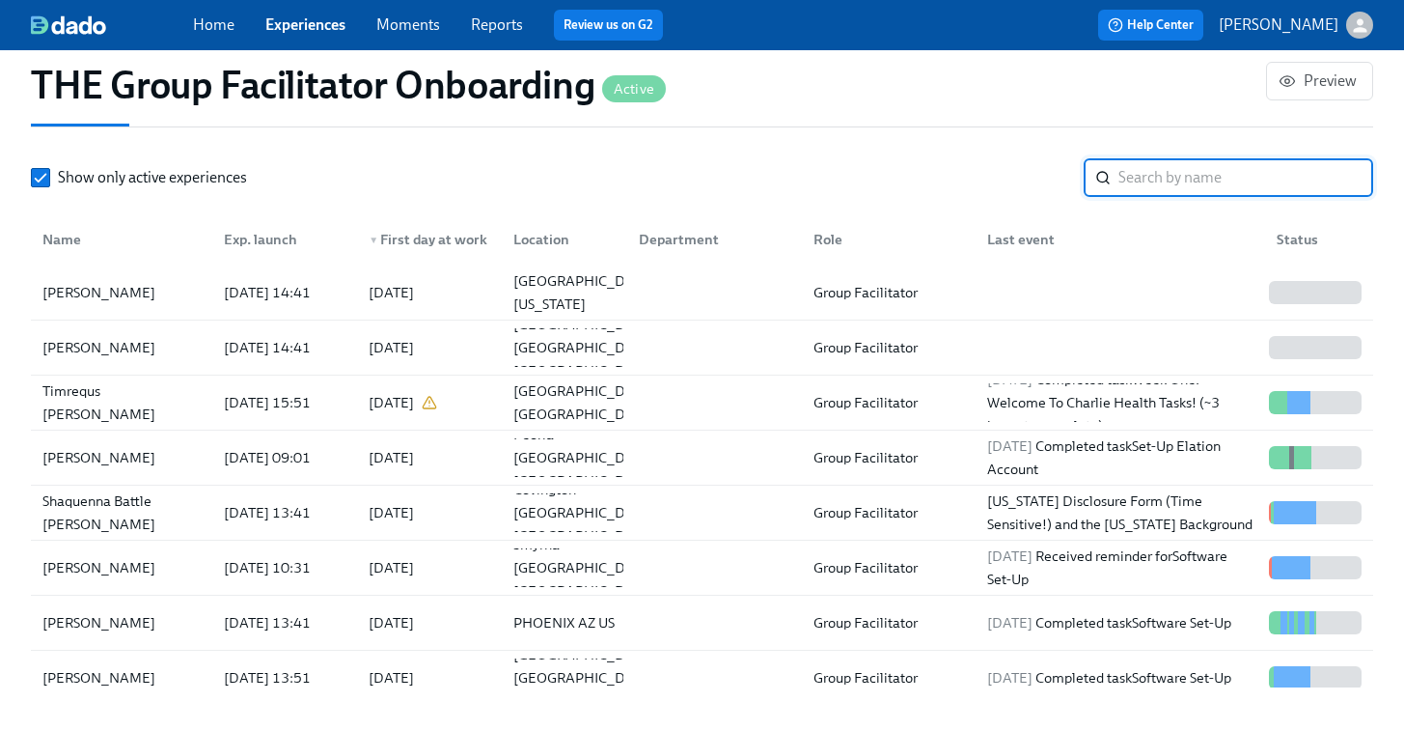
click at [1157, 180] on input "search" at bounding box center [1246, 177] width 255 height 39
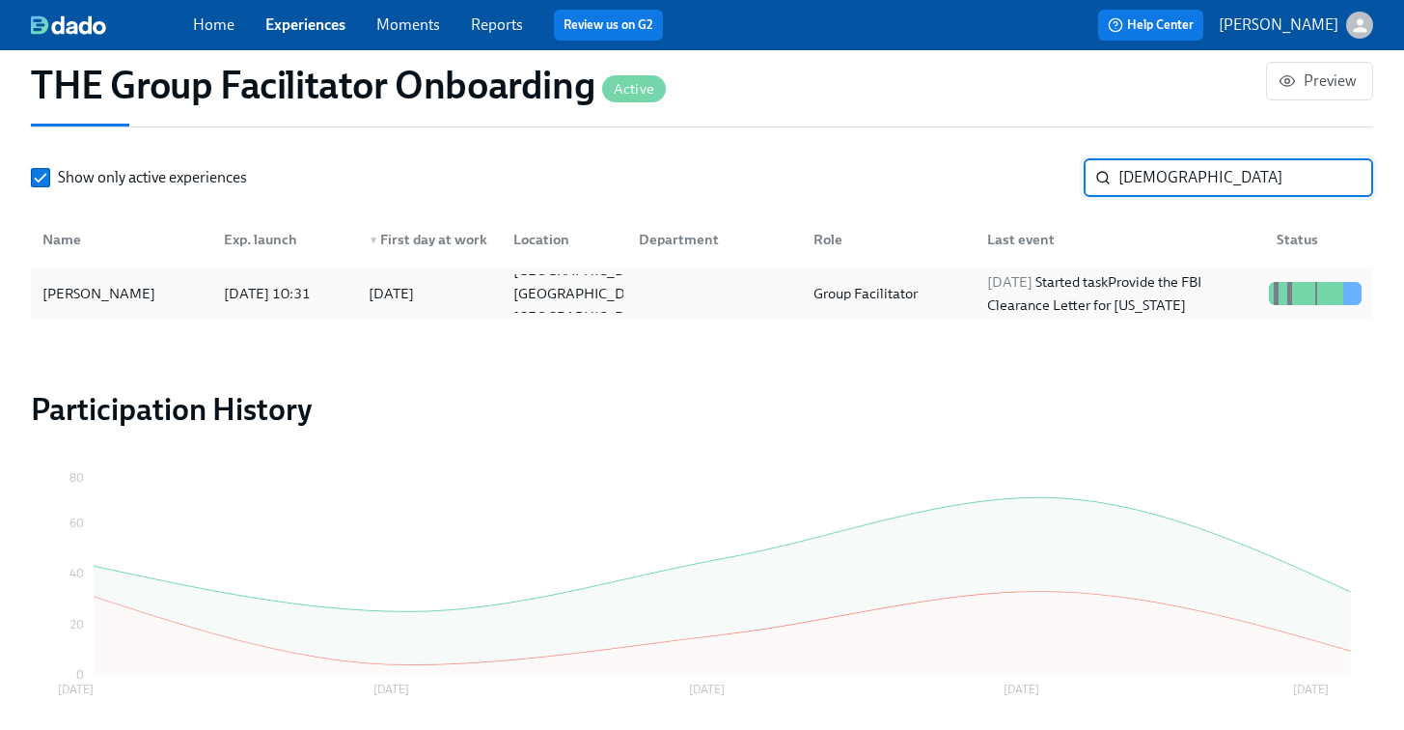
type input "sunni"
click at [103, 286] on div "Sunni Hyde" at bounding box center [99, 293] width 128 height 23
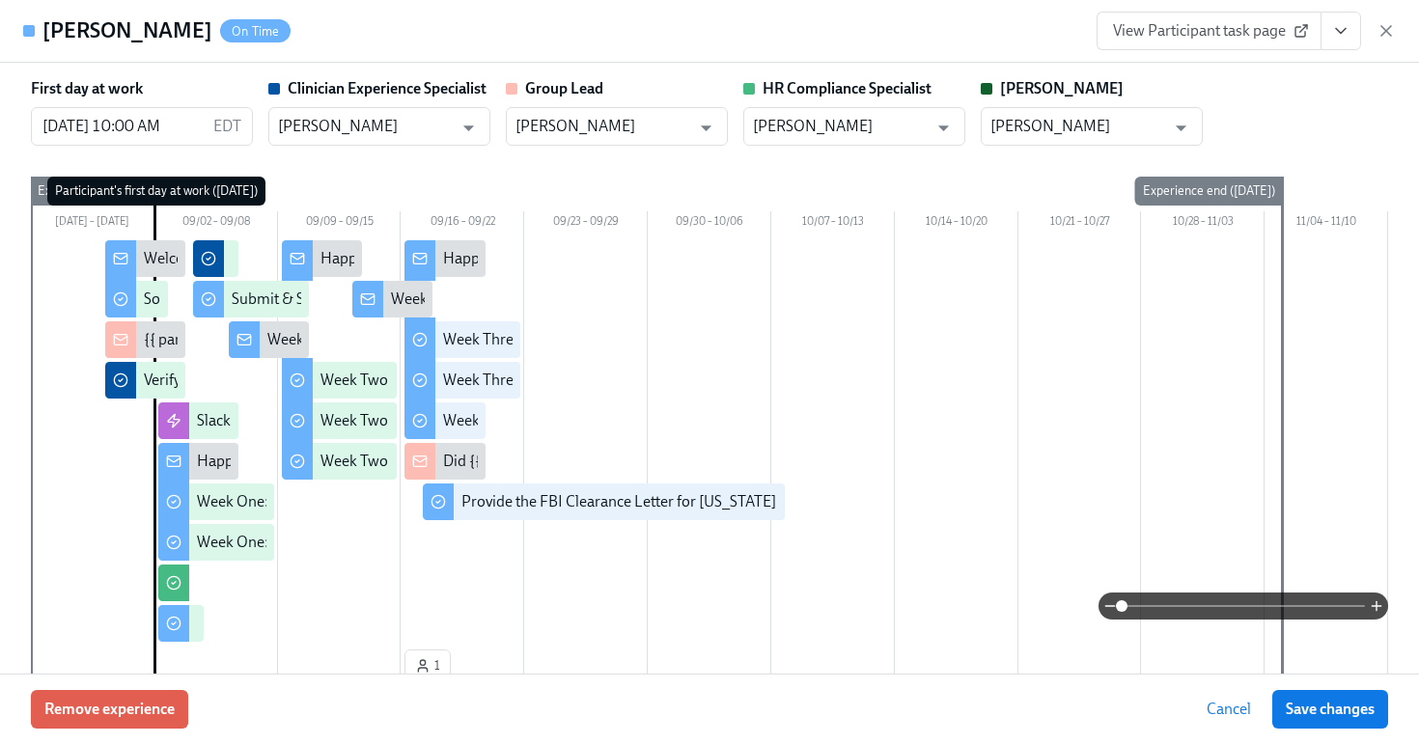
scroll to position [0, 28529]
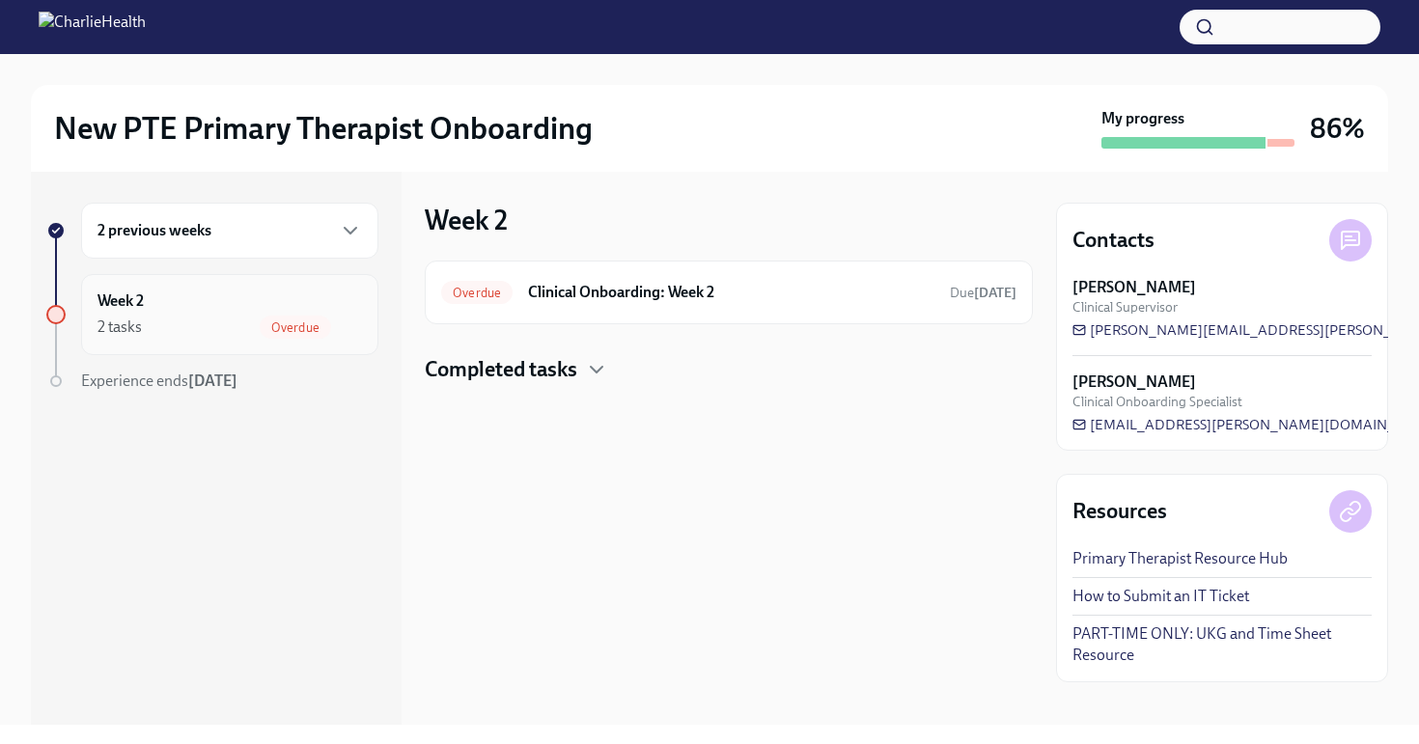
click at [270, 303] on div "Week 2 2 tasks Overdue" at bounding box center [229, 314] width 264 height 48
click at [275, 250] on div "2 previous weeks" at bounding box center [229, 231] width 297 height 56
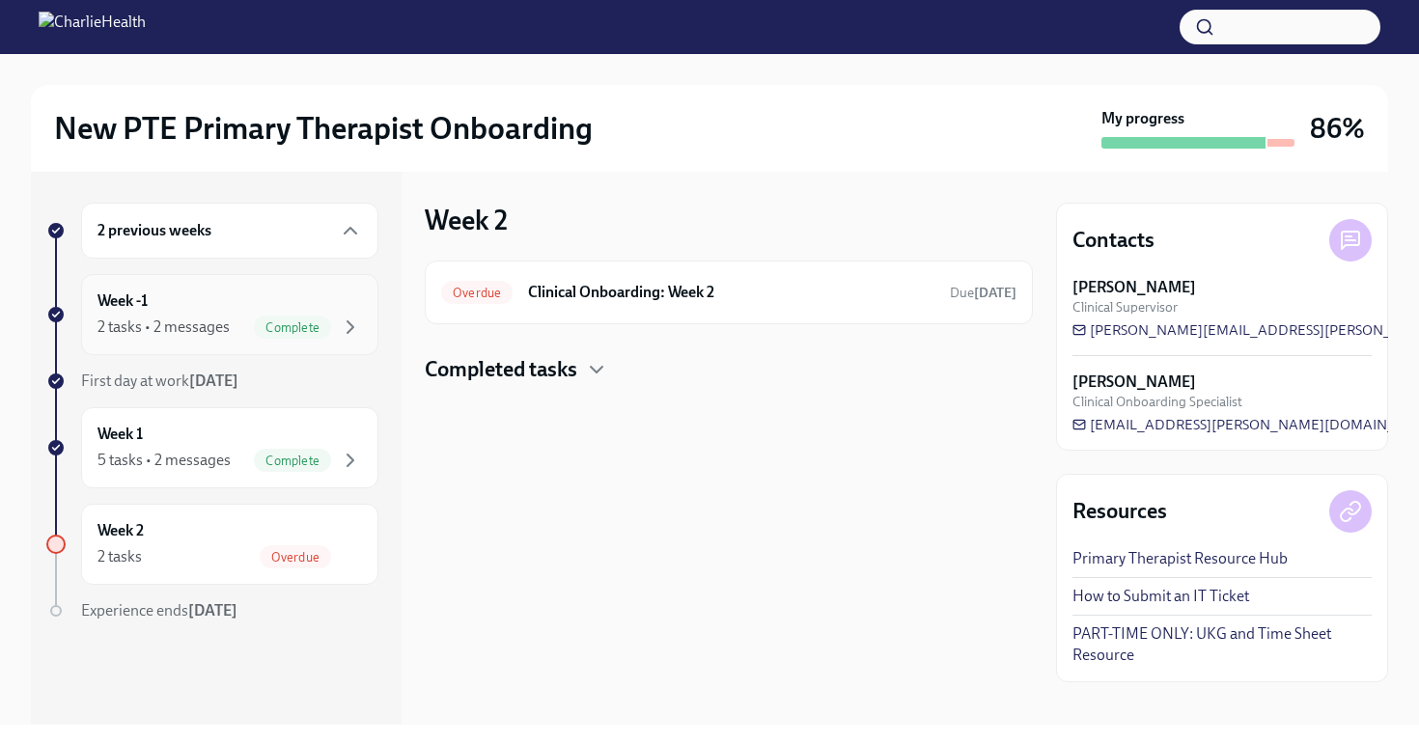
click at [244, 339] on div "Week -1 2 tasks • 2 messages Complete" at bounding box center [229, 314] width 297 height 81
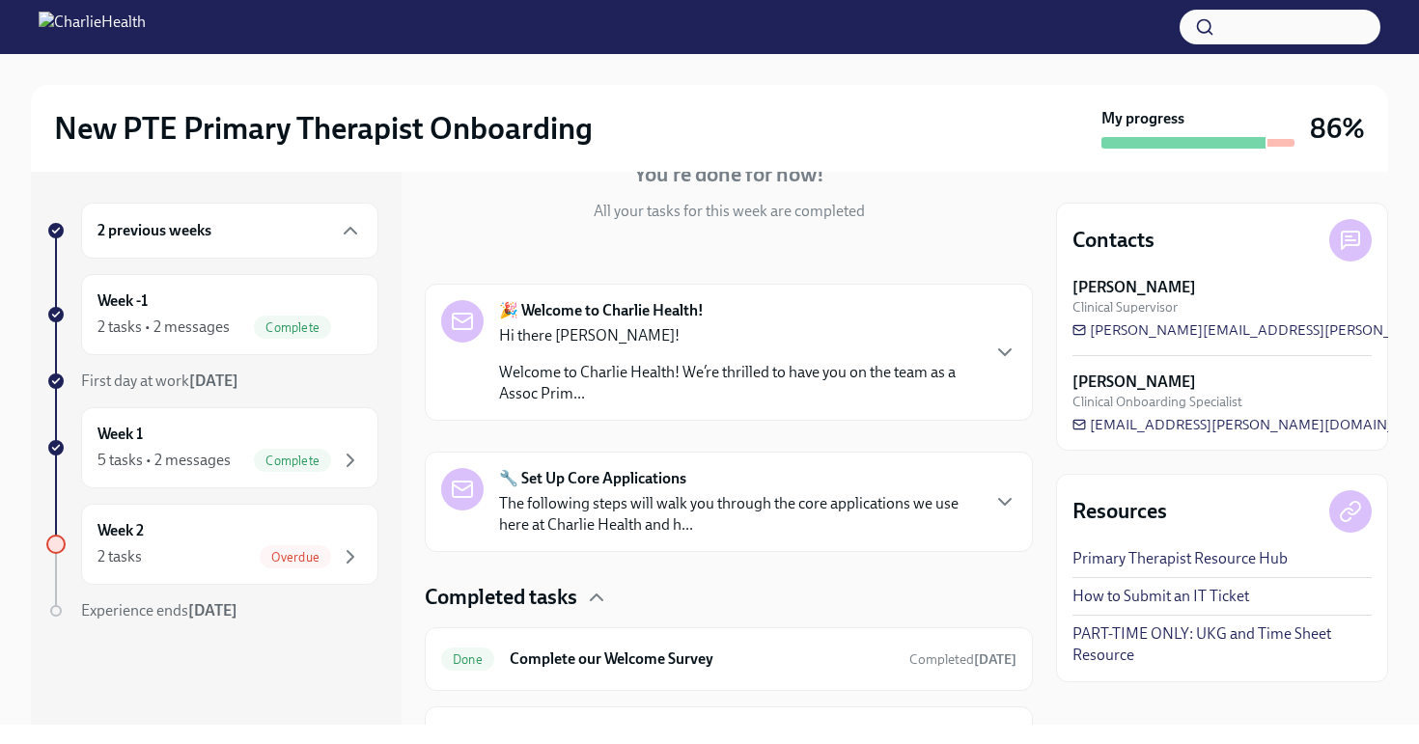
scroll to position [314, 0]
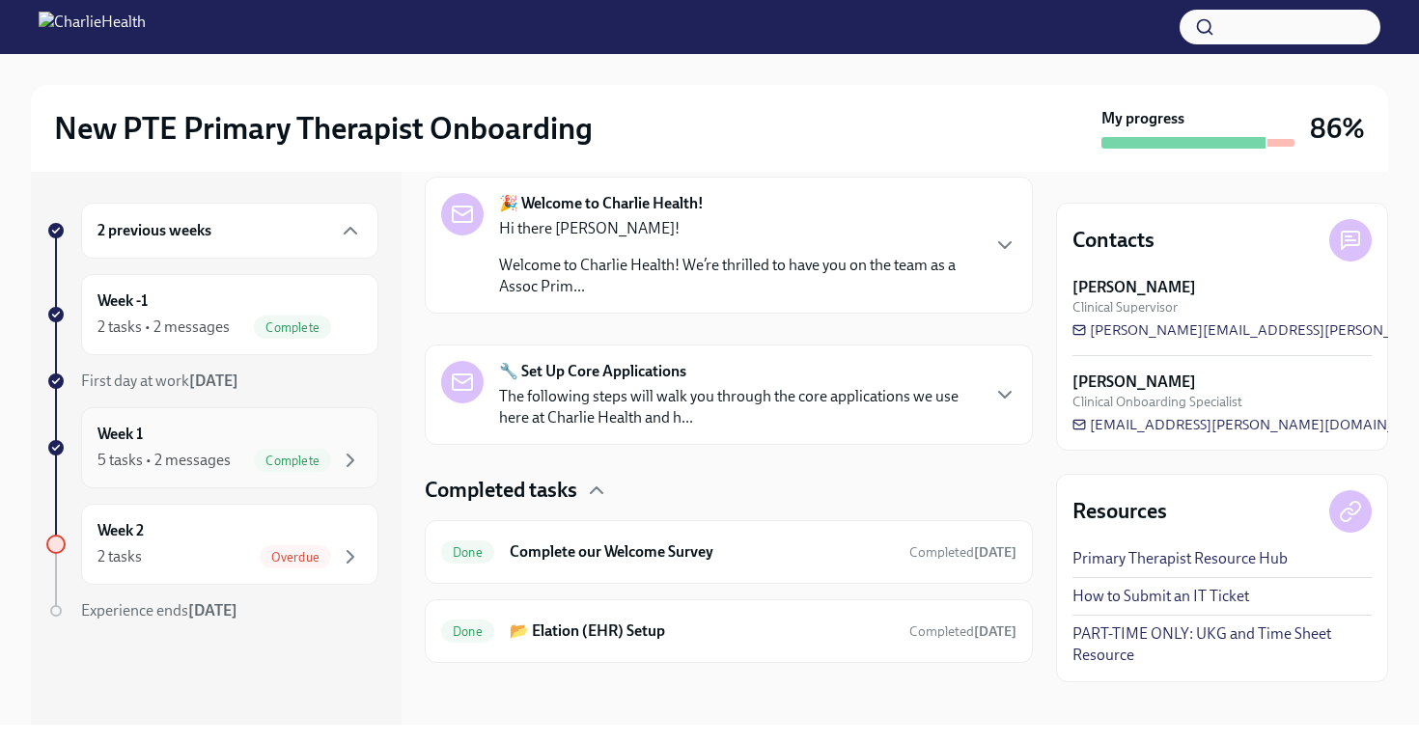
click at [265, 429] on div "Week 1 5 tasks • 2 messages Complete" at bounding box center [229, 448] width 264 height 48
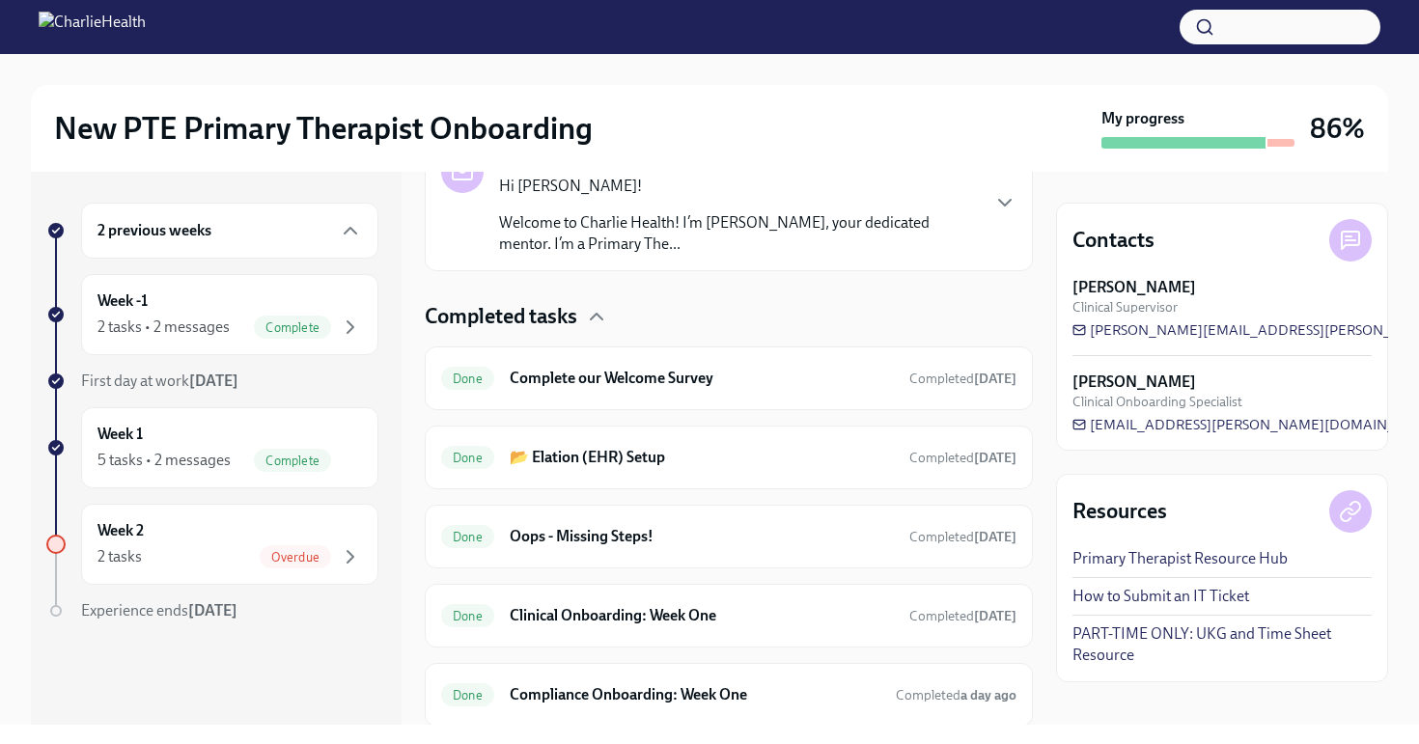
scroll to position [603, 0]
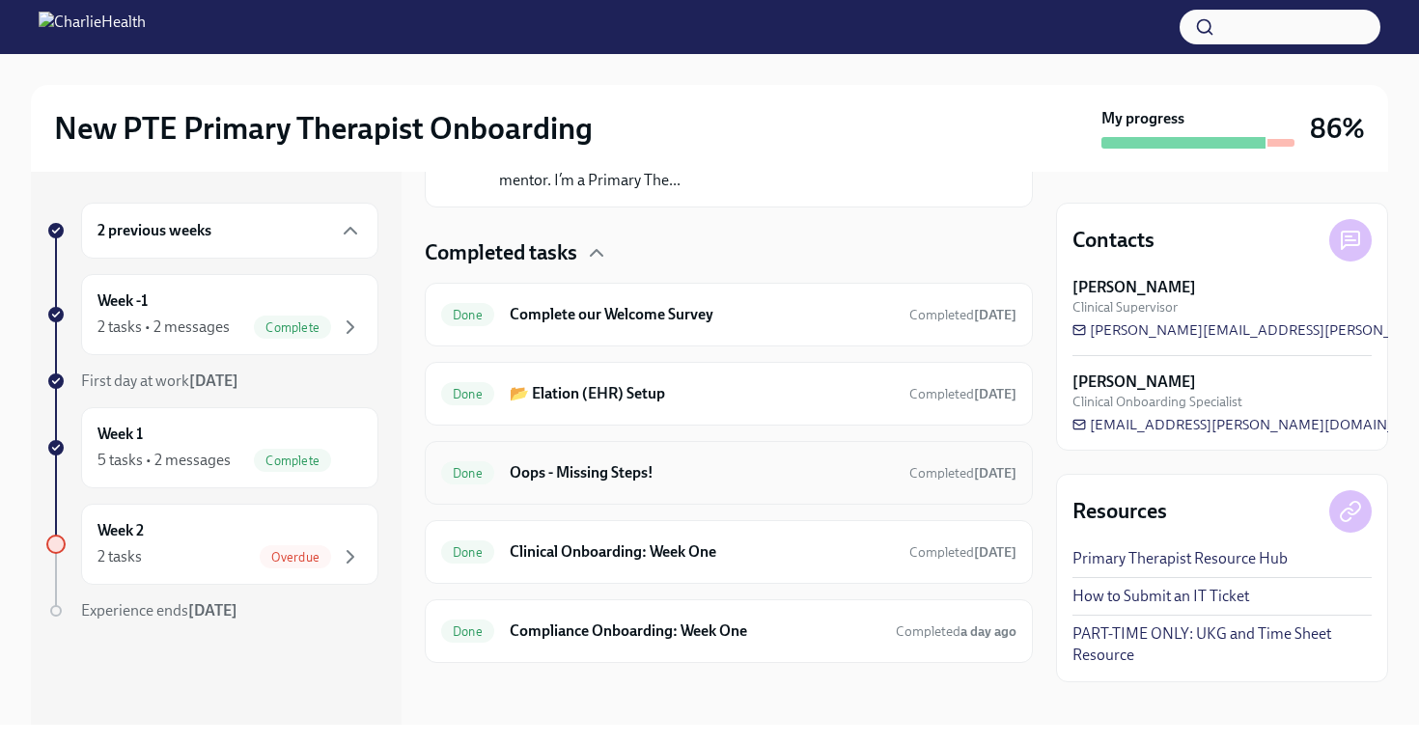
click at [695, 470] on h6 "Oops - Missing Steps!" at bounding box center [702, 472] width 384 height 21
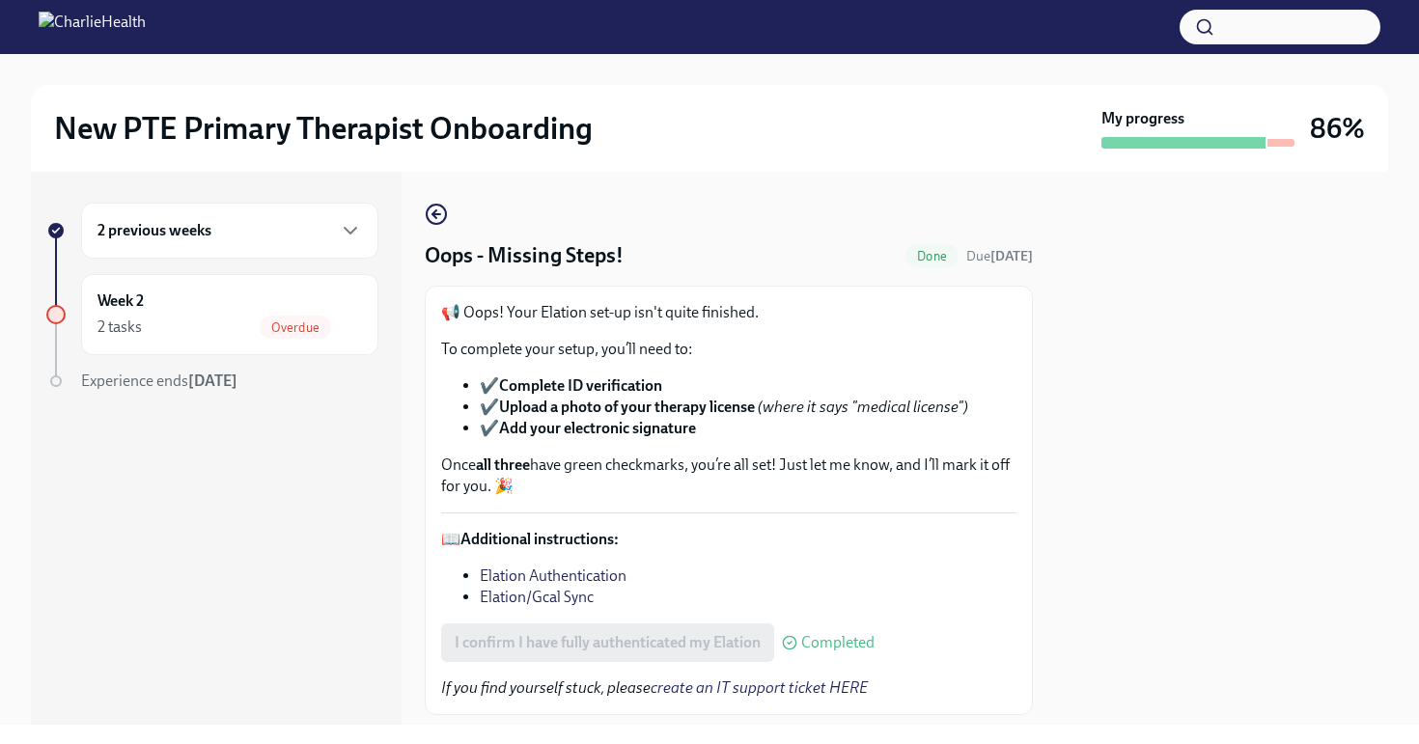
scroll to position [114, 0]
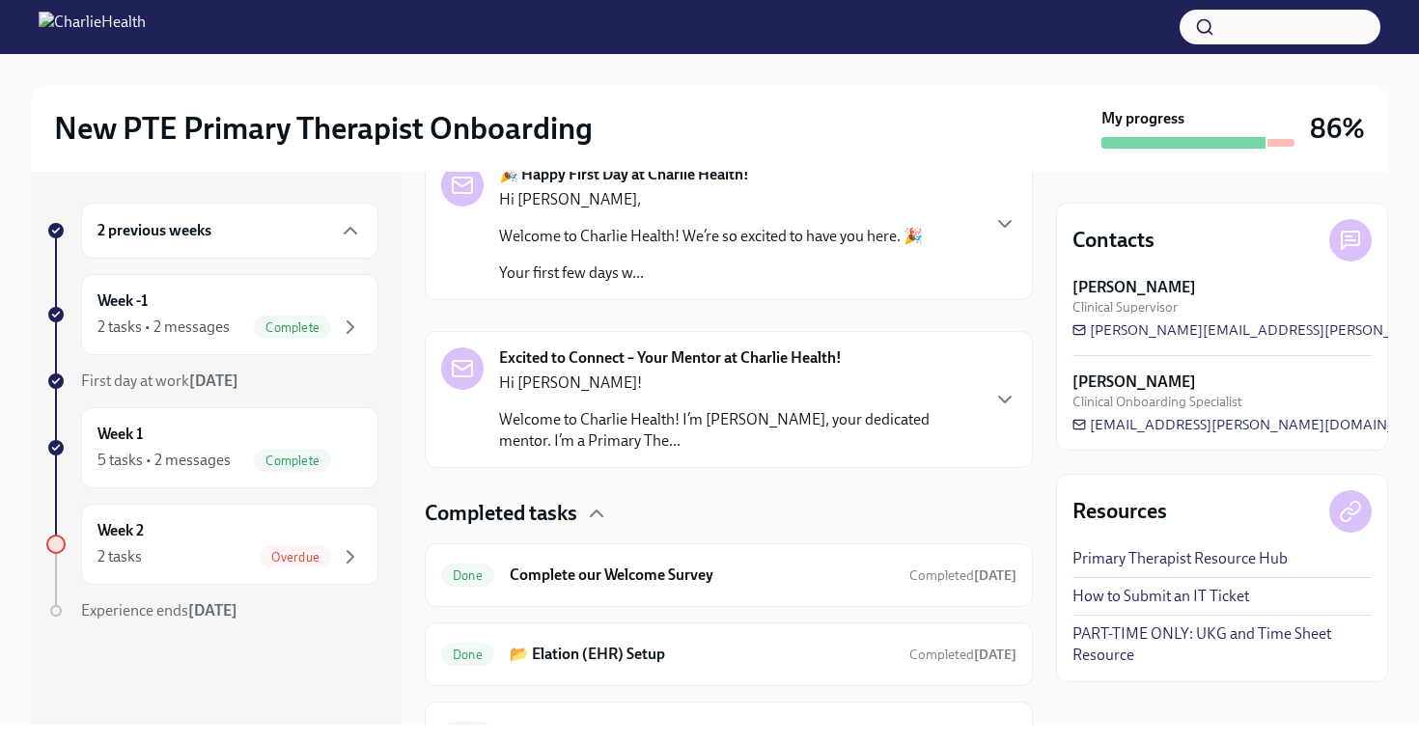
scroll to position [603, 0]
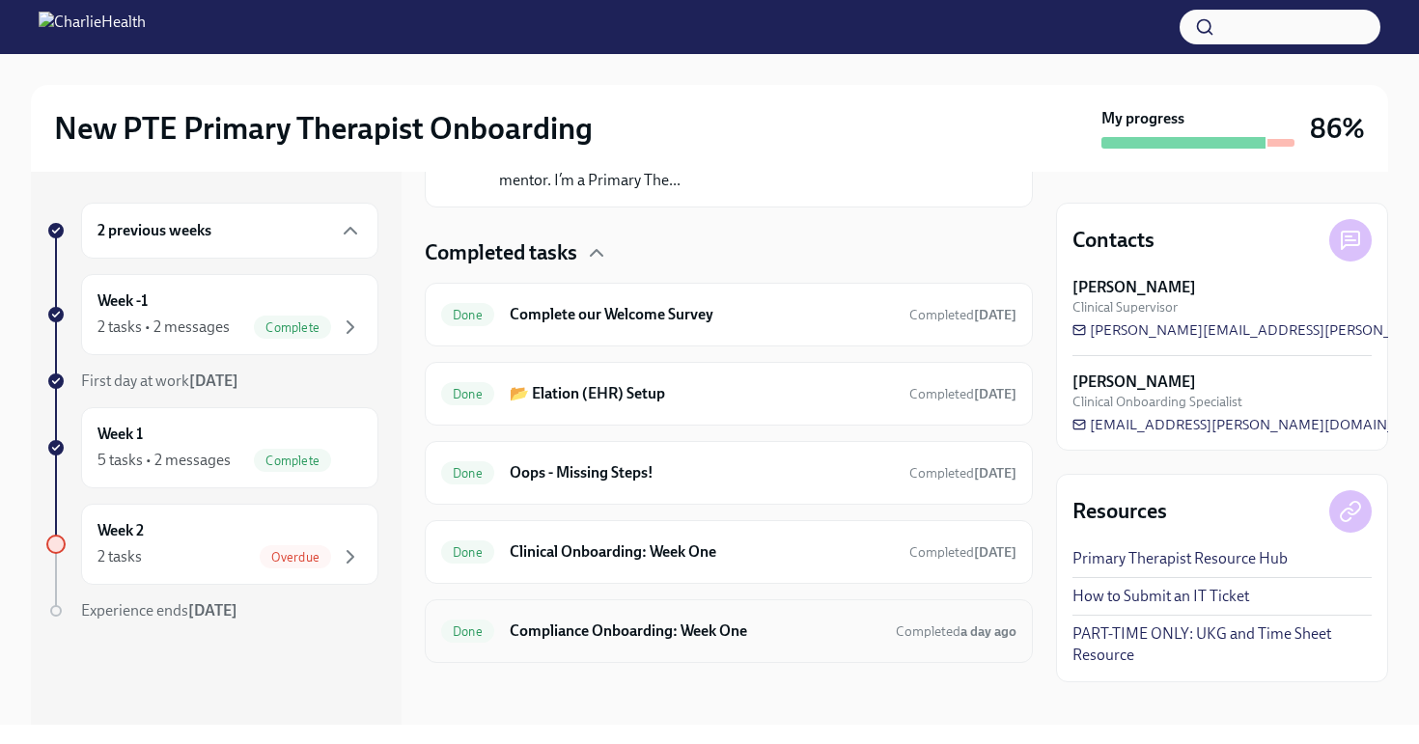
click at [591, 634] on h6 "Compliance Onboarding: Week One" at bounding box center [695, 631] width 371 height 21
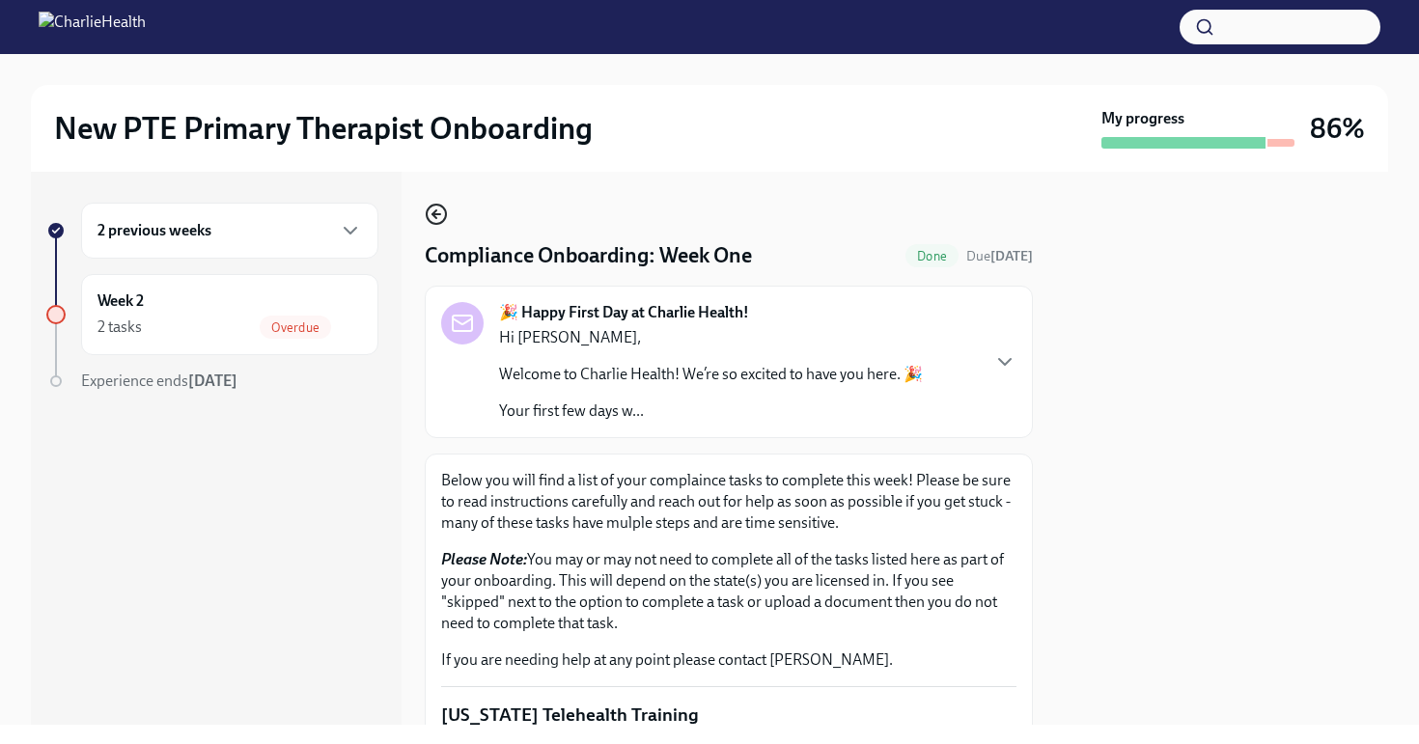
click at [439, 208] on icon "button" at bounding box center [436, 214] width 23 height 23
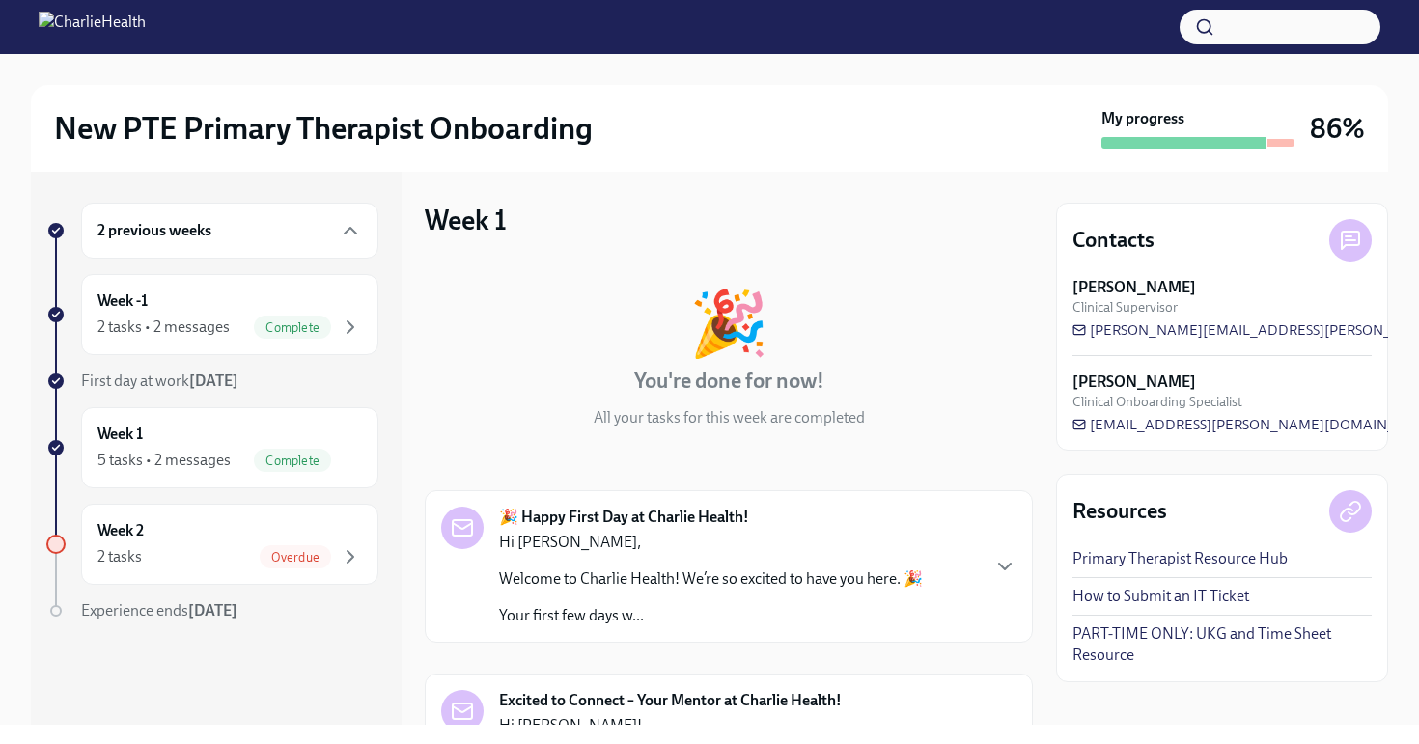
scroll to position [603, 0]
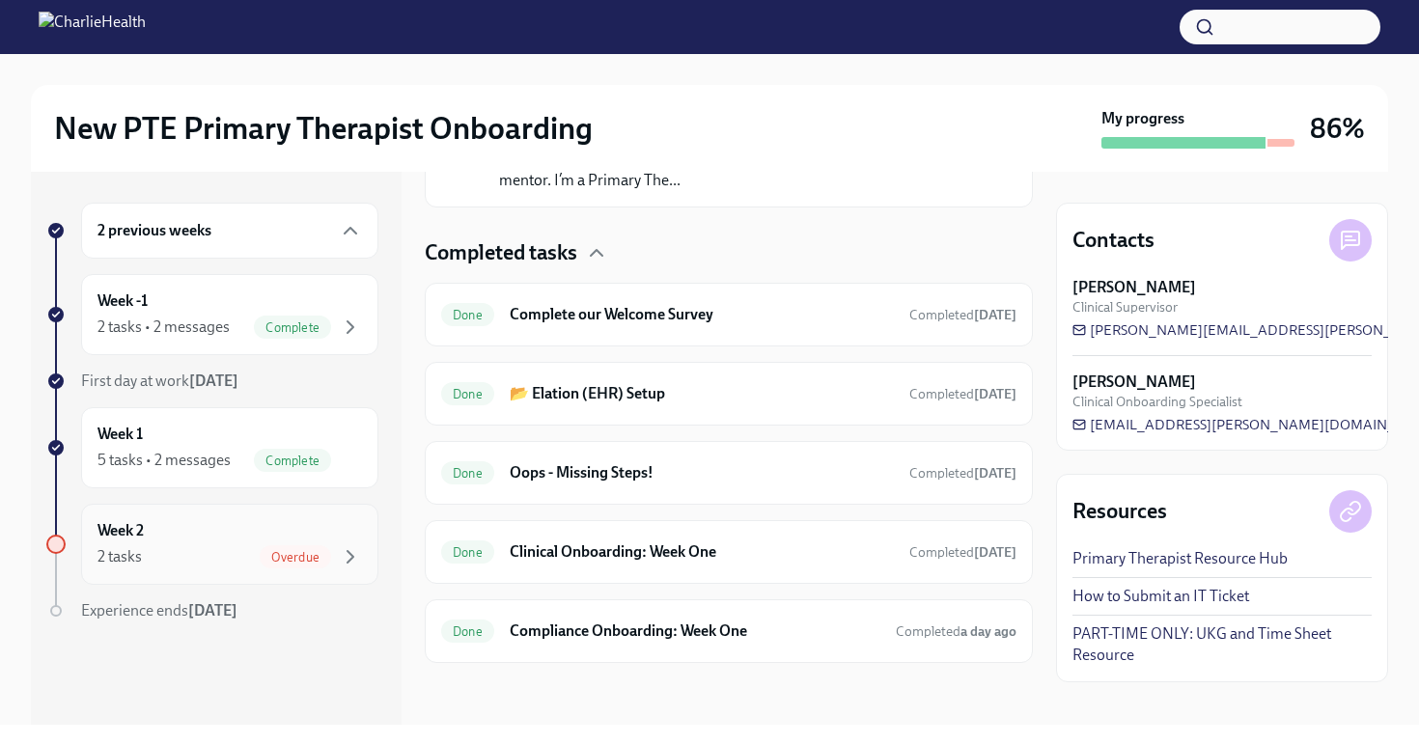
click at [235, 563] on div "2 tasks Overdue" at bounding box center [229, 556] width 264 height 23
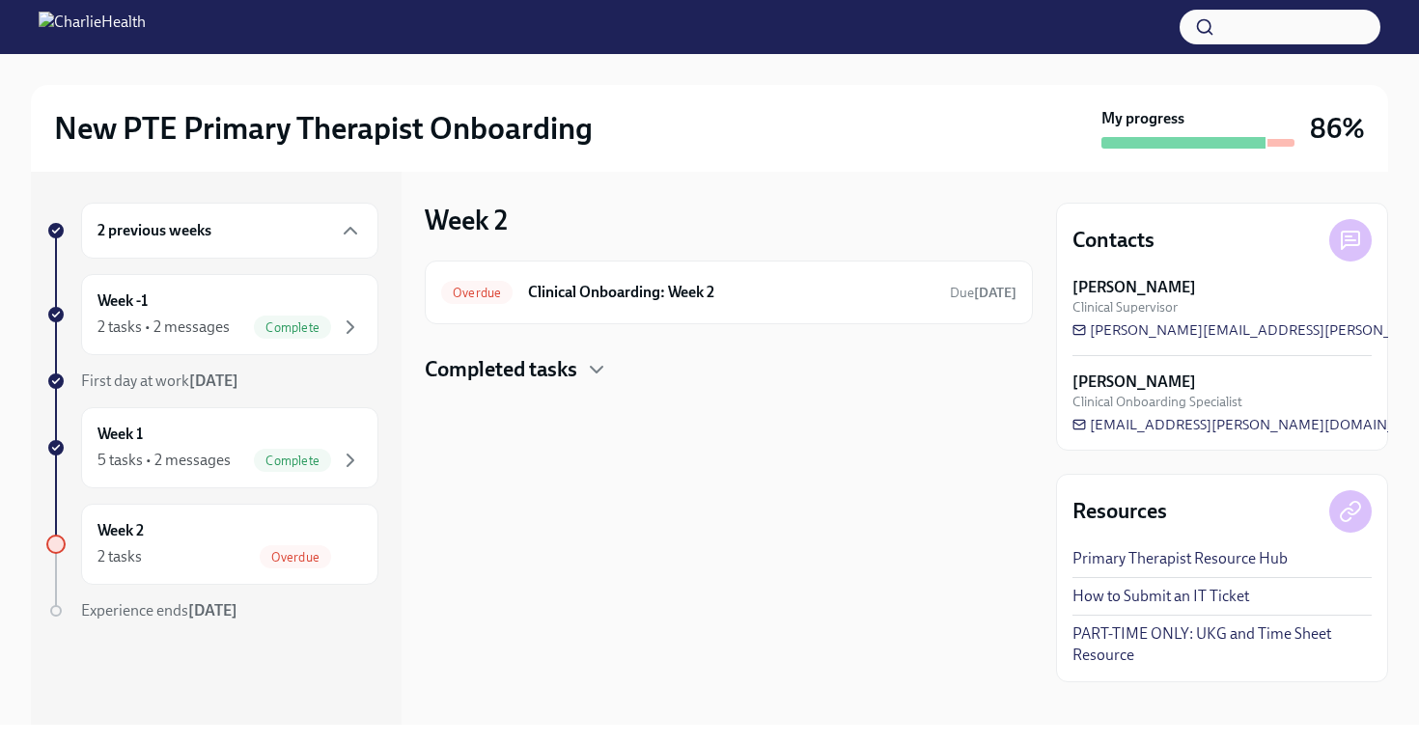
click at [562, 373] on h4 "Completed tasks" at bounding box center [501, 369] width 152 height 29
click at [617, 437] on h6 "Compliance Onboarding: Week 2" at bounding box center [695, 431] width 371 height 21
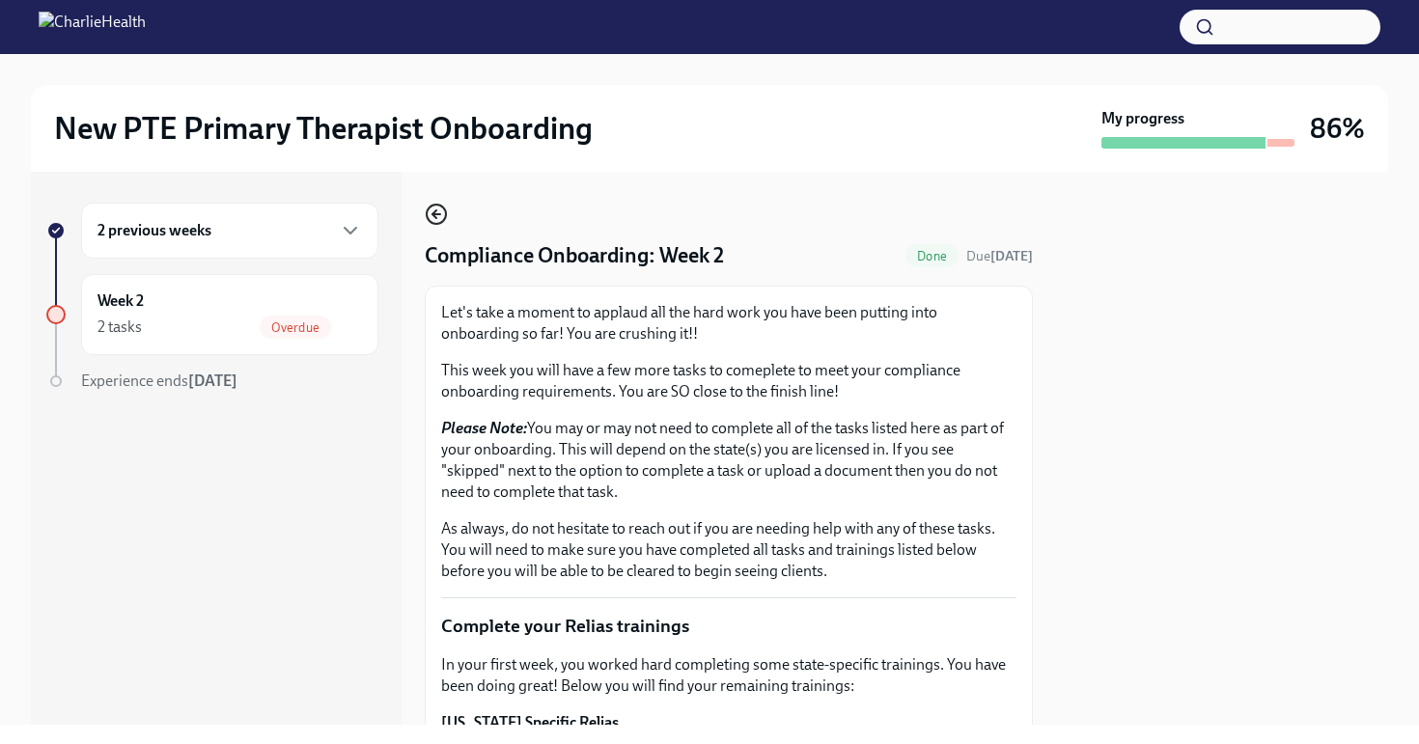
click at [438, 216] on icon "button" at bounding box center [436, 214] width 23 height 23
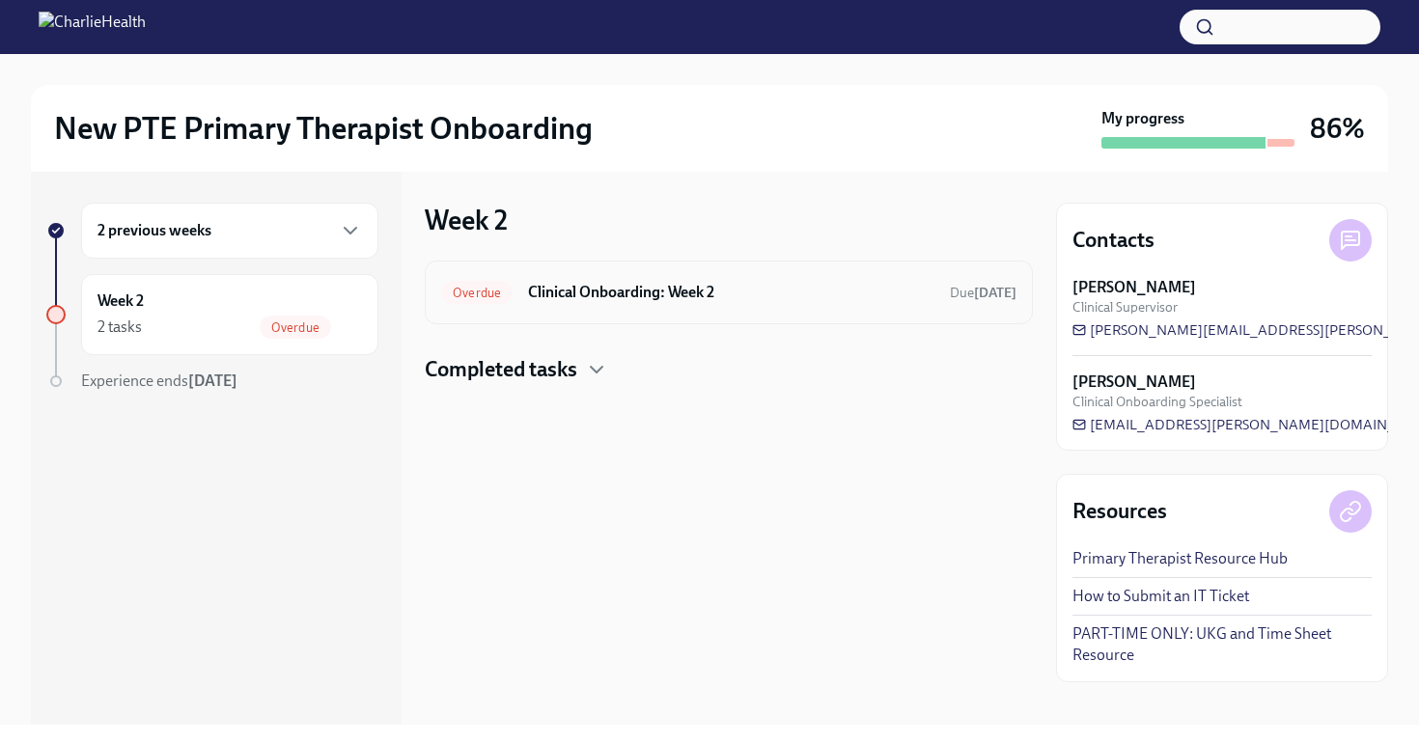
click at [549, 308] on div "Overdue Clinical Onboarding: Week 2 Due 3 days ago" at bounding box center [729, 293] width 608 height 64
click at [563, 285] on h6 "Clinical Onboarding: Week 2" at bounding box center [731, 292] width 406 height 21
